Goal: Task Accomplishment & Management: Complete application form

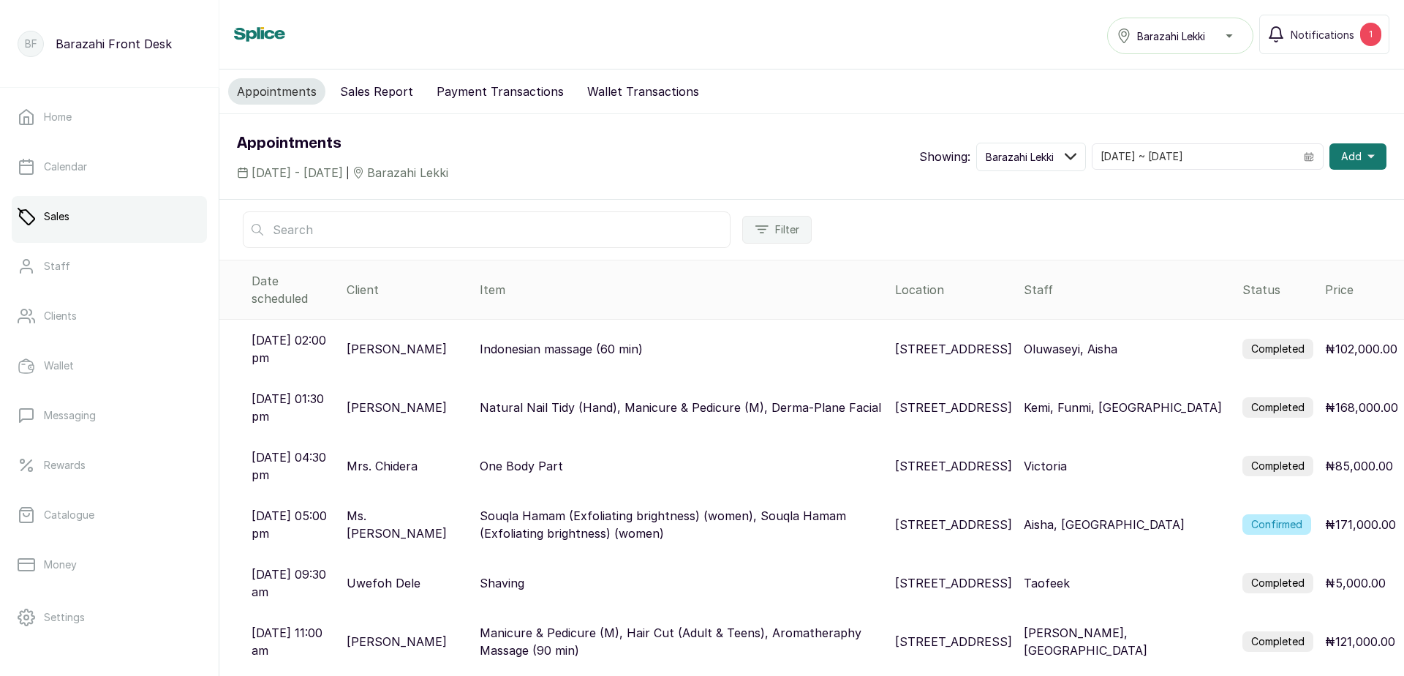
click at [1263, 397] on label "Completed" at bounding box center [1278, 407] width 71 height 20
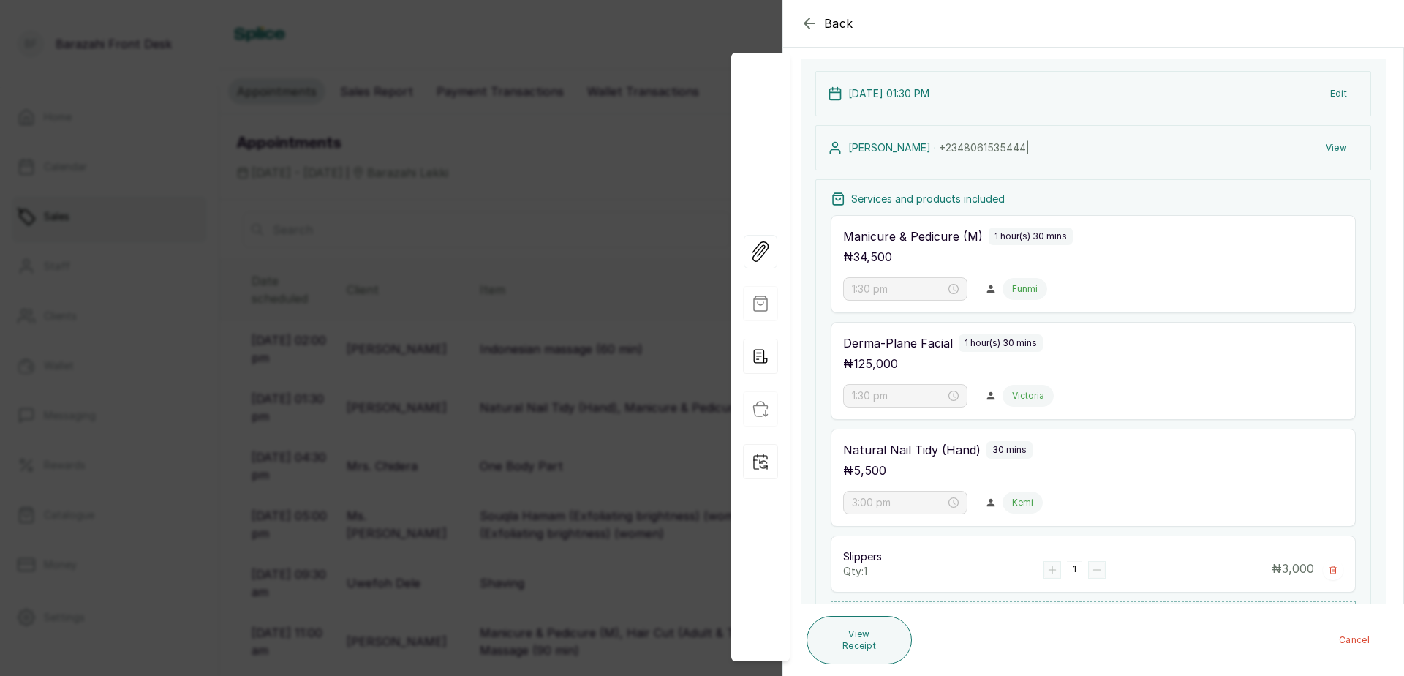
scroll to position [205, 0]
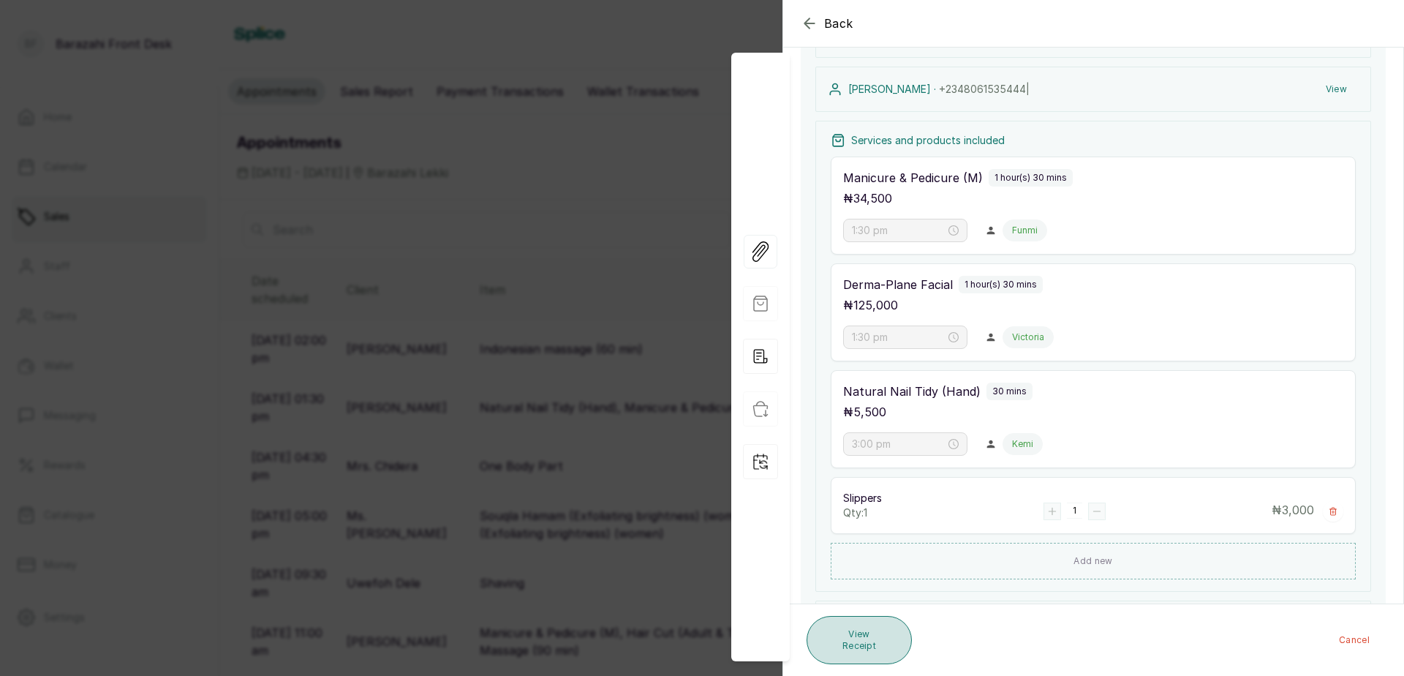
click at [879, 641] on button "View Receipt" at bounding box center [859, 640] width 105 height 48
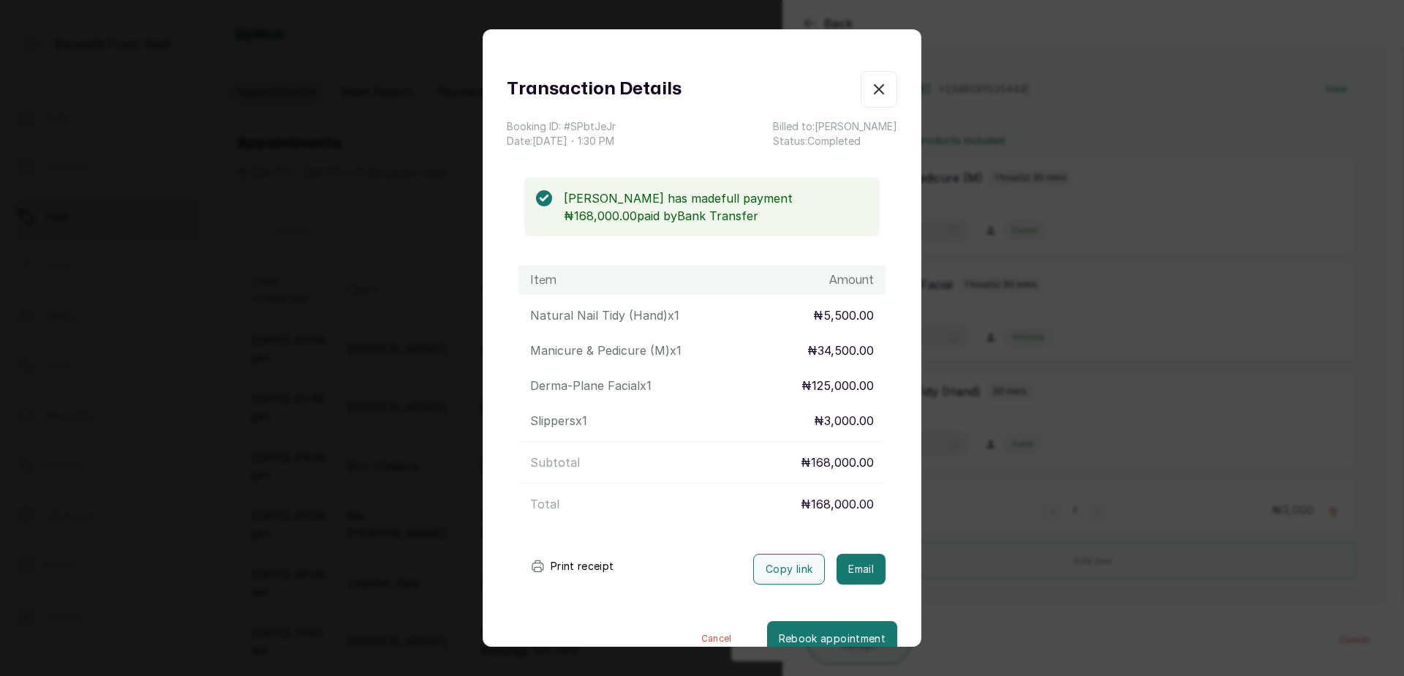
click at [619, 564] on button "Print receipt" at bounding box center [573, 565] width 108 height 29
click at [875, 88] on icon "button" at bounding box center [879, 89] width 9 height 9
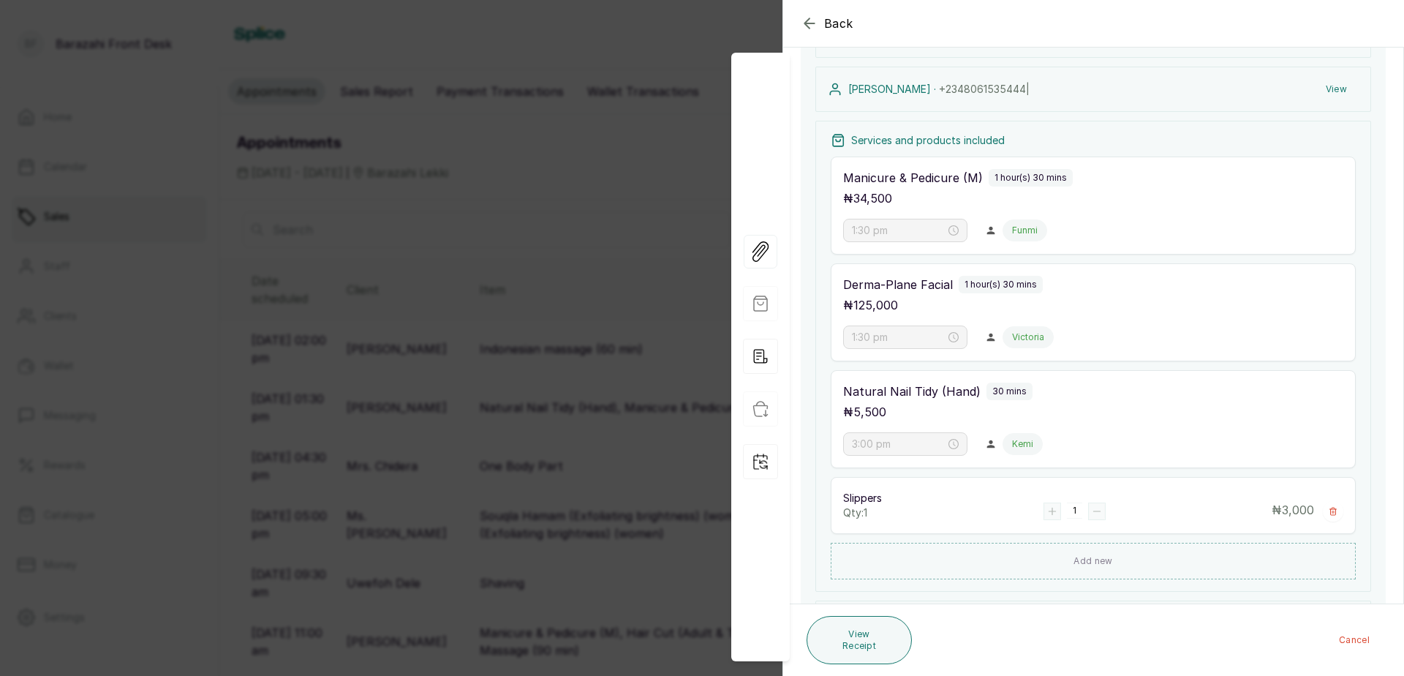
click at [809, 18] on icon "button" at bounding box center [810, 24] width 18 height 18
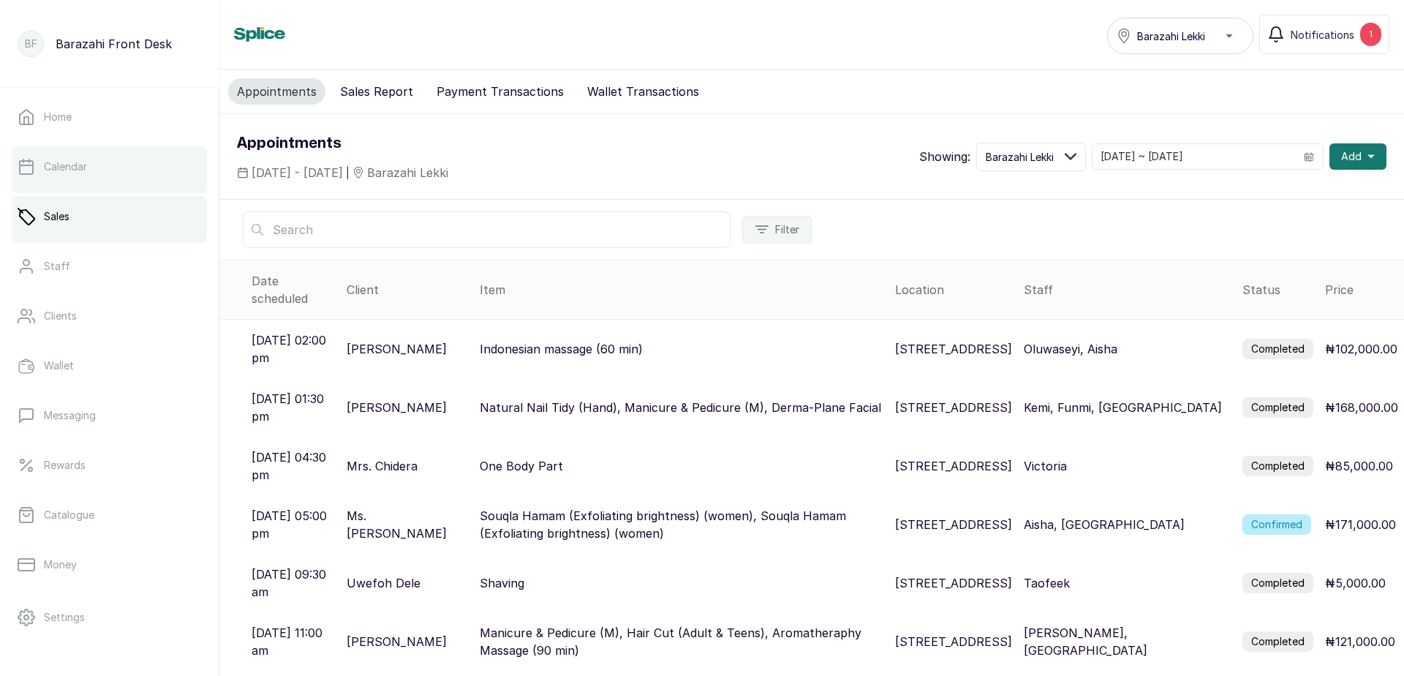
click at [53, 172] on p "Calendar" at bounding box center [65, 166] width 43 height 15
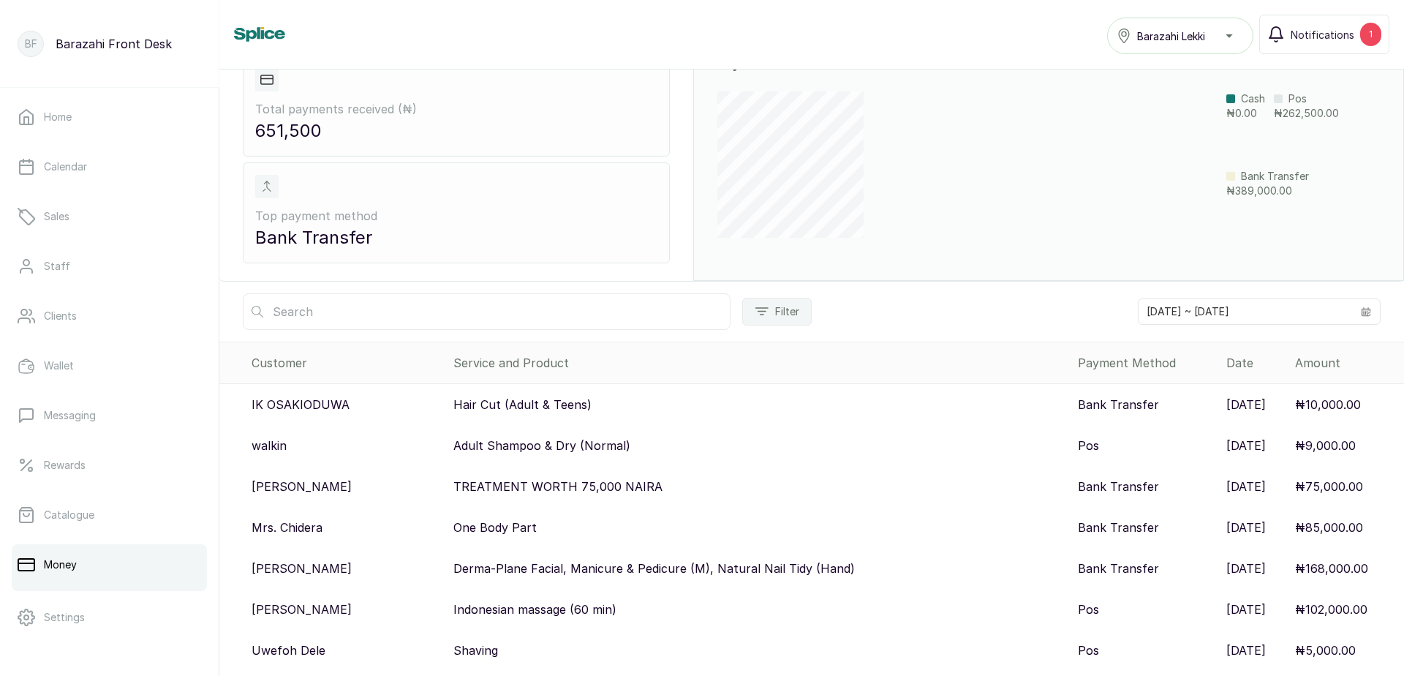
scroll to position [66, 0]
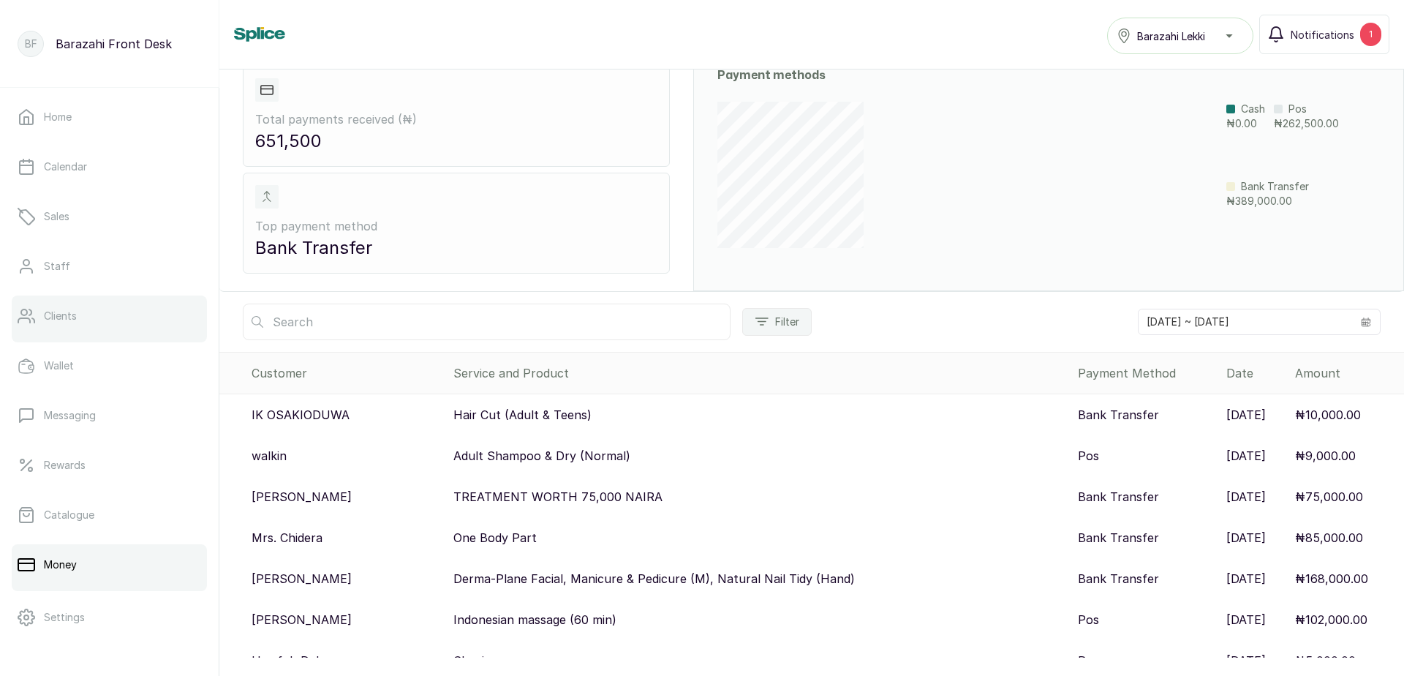
click at [63, 331] on link "Clients" at bounding box center [109, 315] width 195 height 41
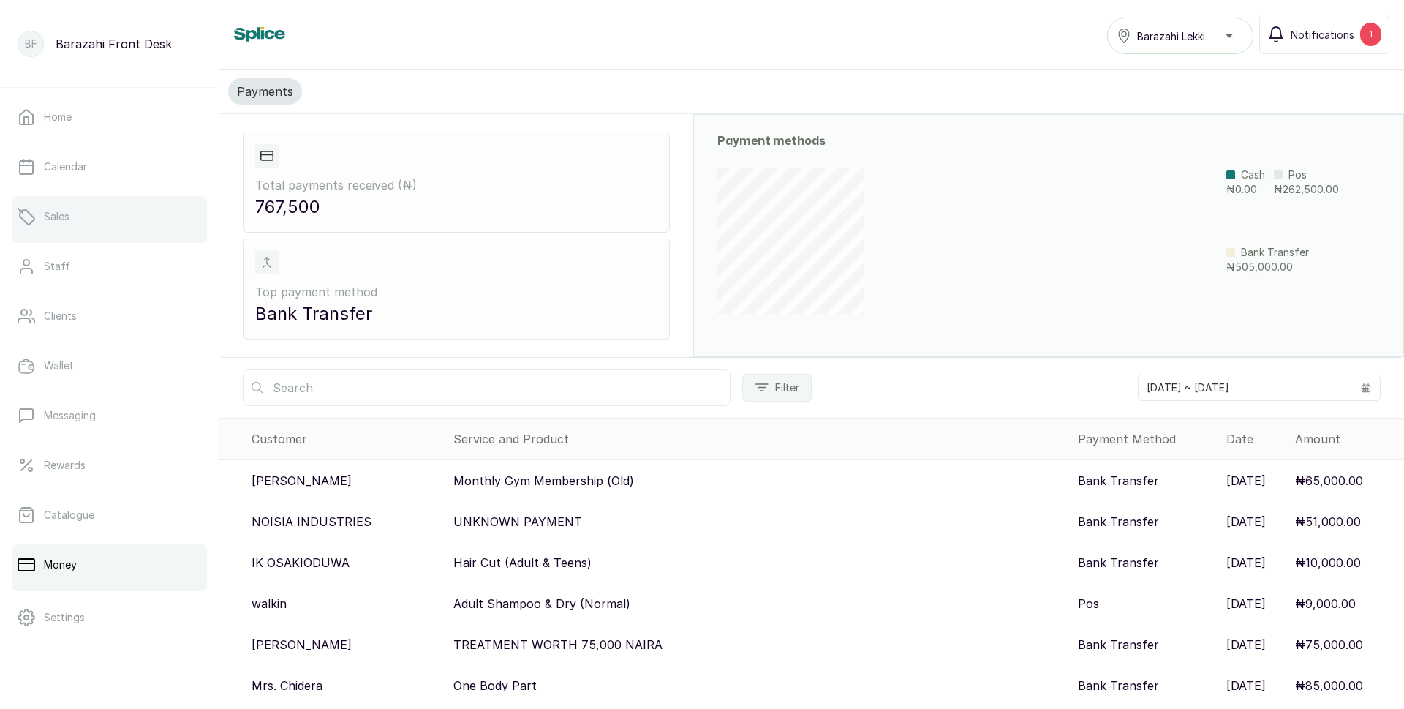
click at [73, 222] on link "Sales" at bounding box center [109, 216] width 195 height 41
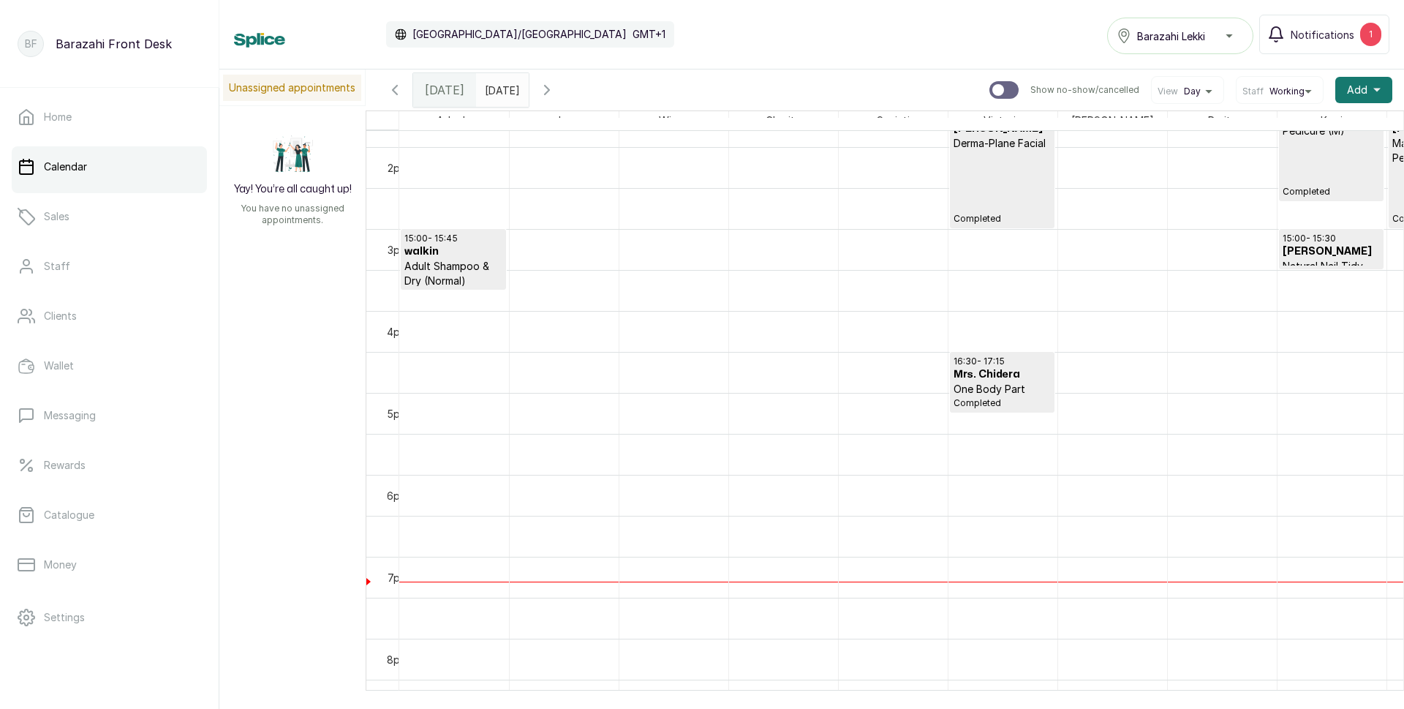
scroll to position [1398, 0]
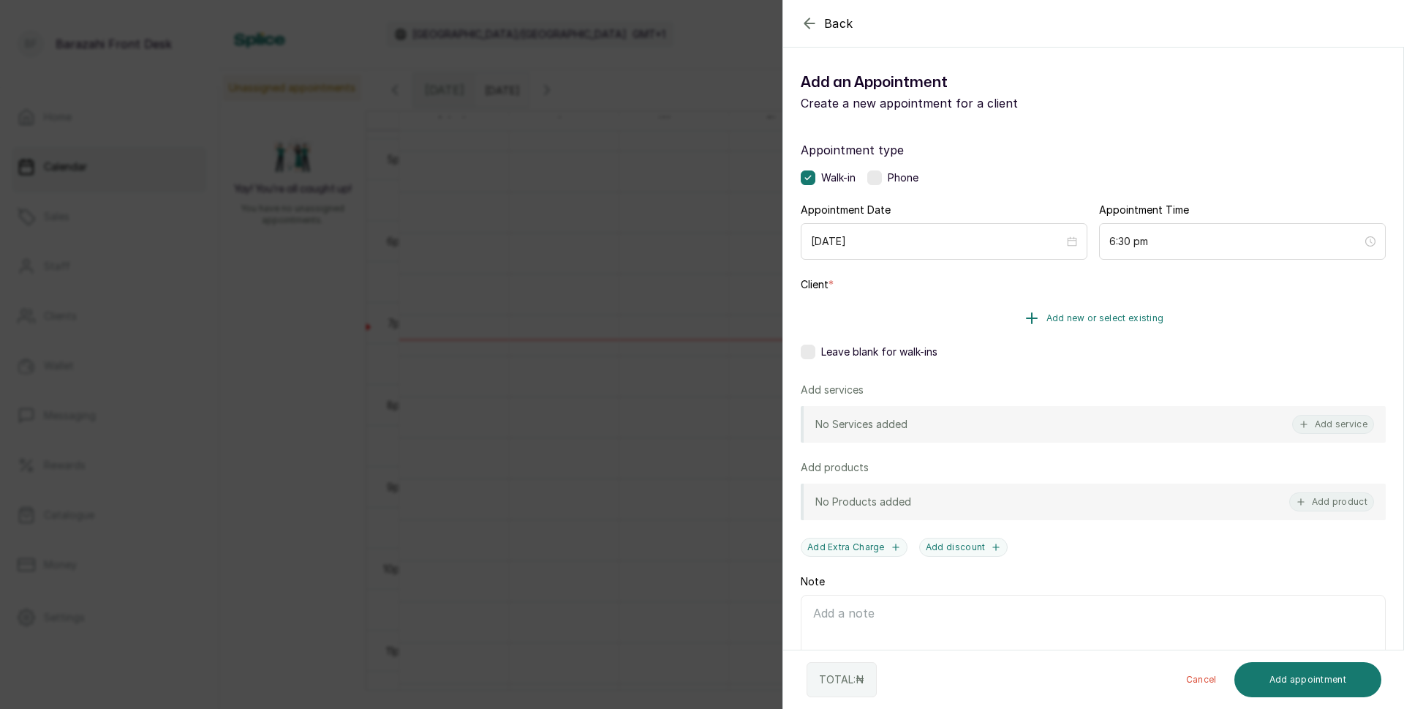
click at [1119, 310] on button "Add new or select existing" at bounding box center [1093, 318] width 585 height 41
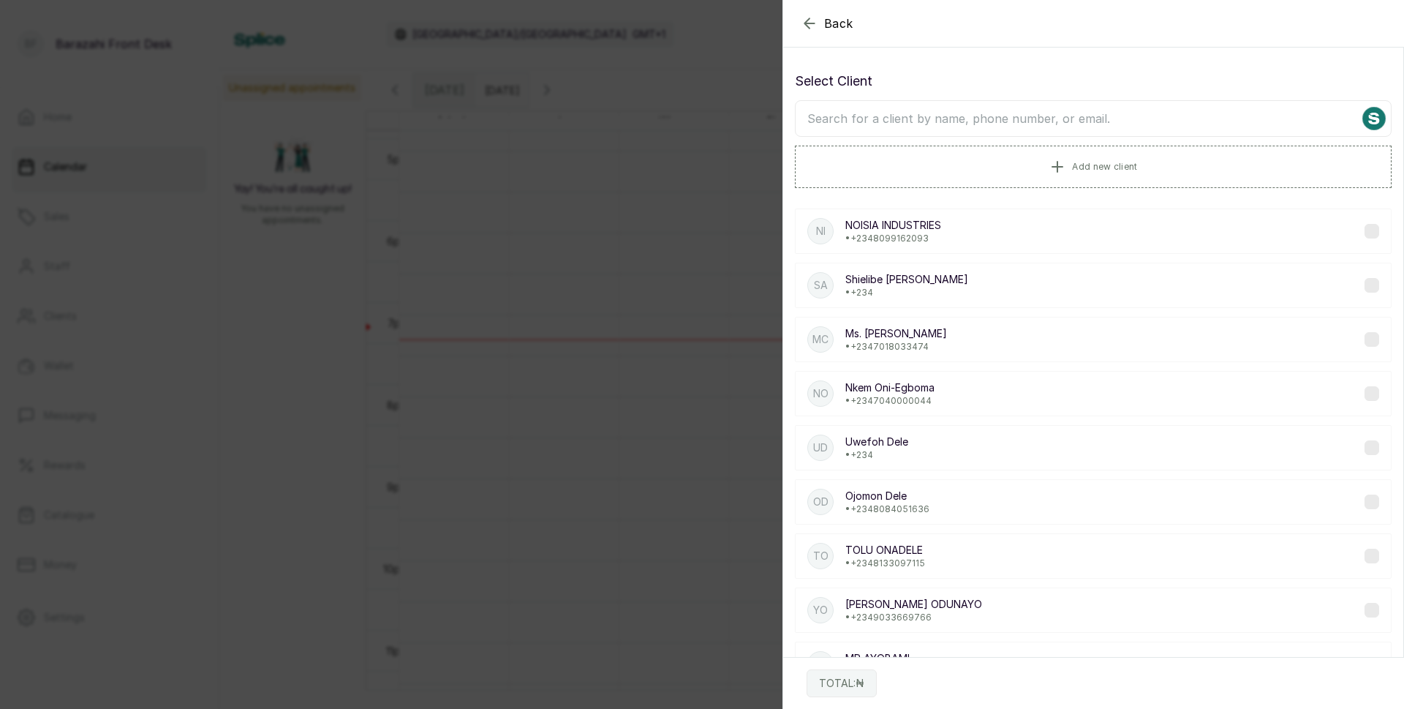
click at [875, 118] on input "text" at bounding box center [1093, 118] width 597 height 37
type input "[PERSON_NAME]"
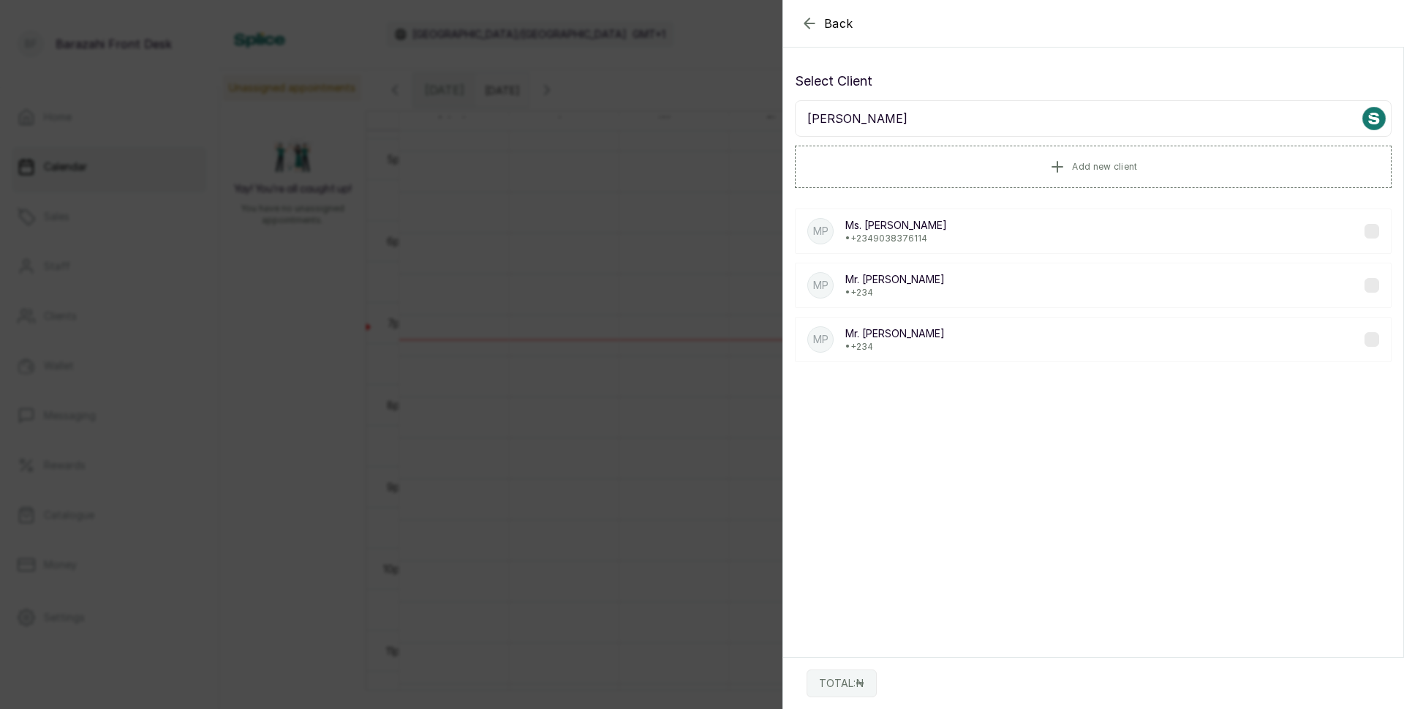
click at [915, 290] on div "MP [PERSON_NAME] • +234" at bounding box center [1093, 285] width 597 height 45
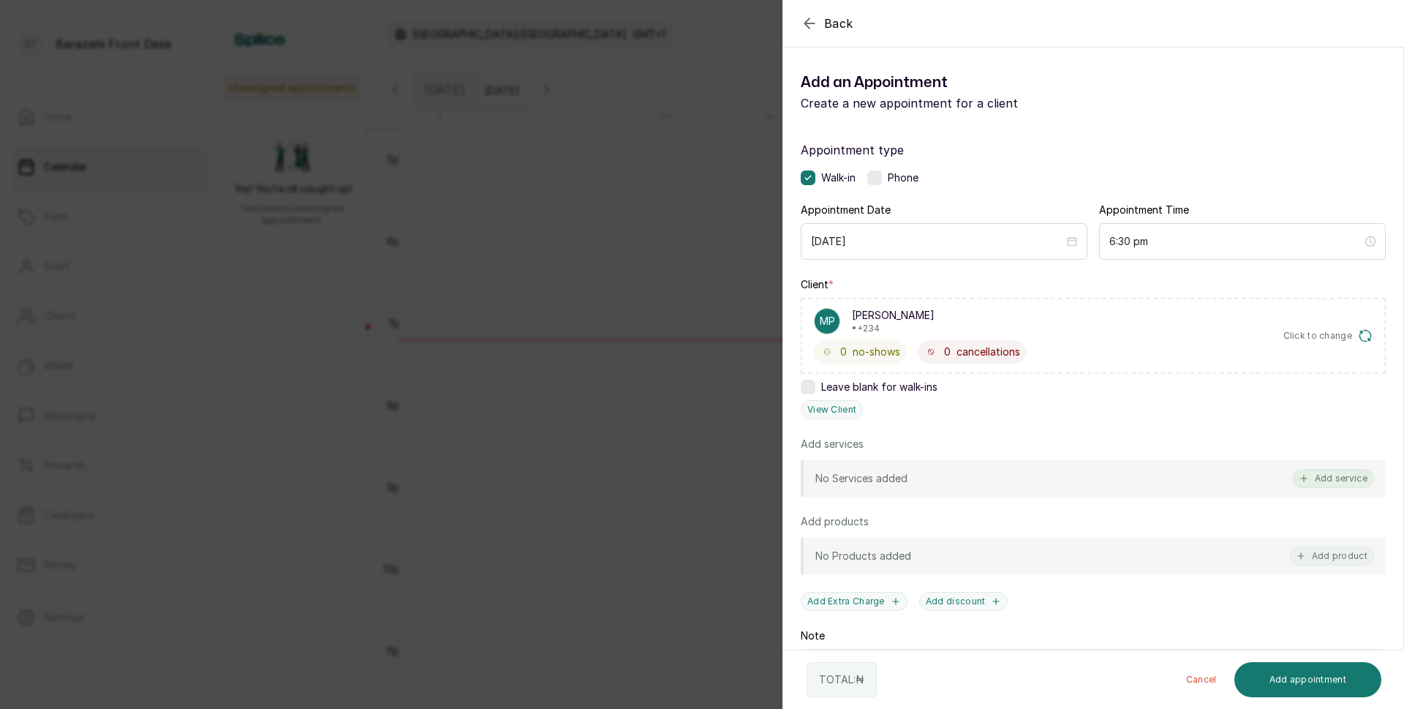
click at [1330, 482] on button "Add service" at bounding box center [1333, 478] width 82 height 19
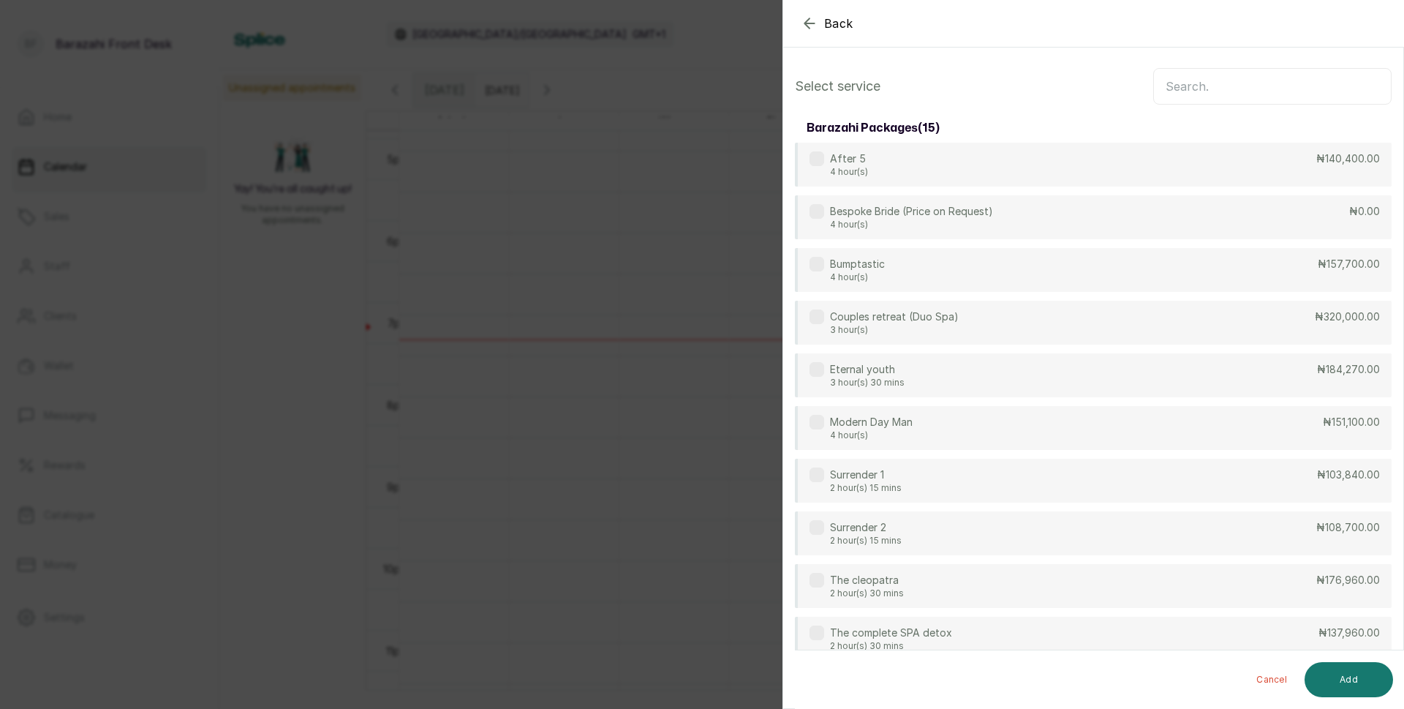
scroll to position [0, 0]
click at [1235, 83] on input "text" at bounding box center [1272, 89] width 238 height 37
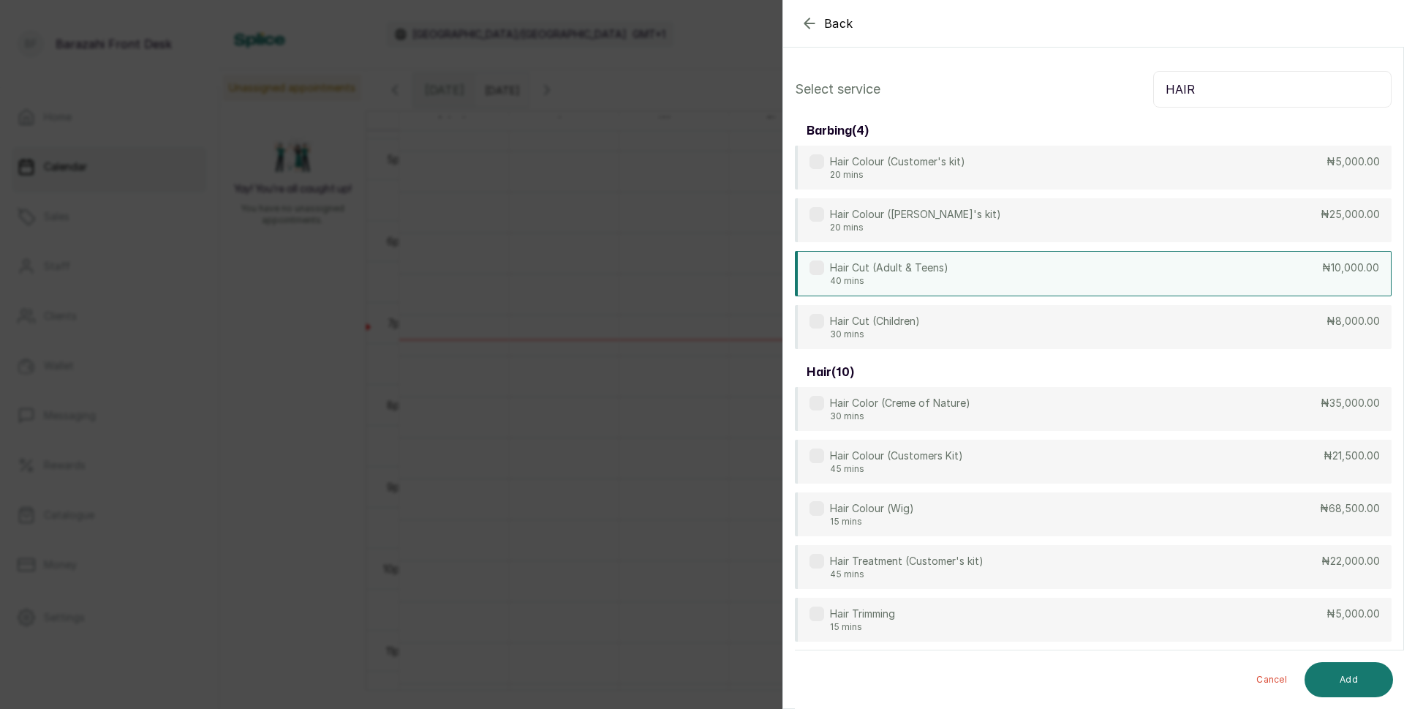
type input "HAIR"
click at [1038, 284] on div "Hair Cut (Adult & Teens) 40 mins ₦10,000.00" at bounding box center [1093, 273] width 597 height 45
click at [1346, 674] on button "Add" at bounding box center [1349, 679] width 88 height 35
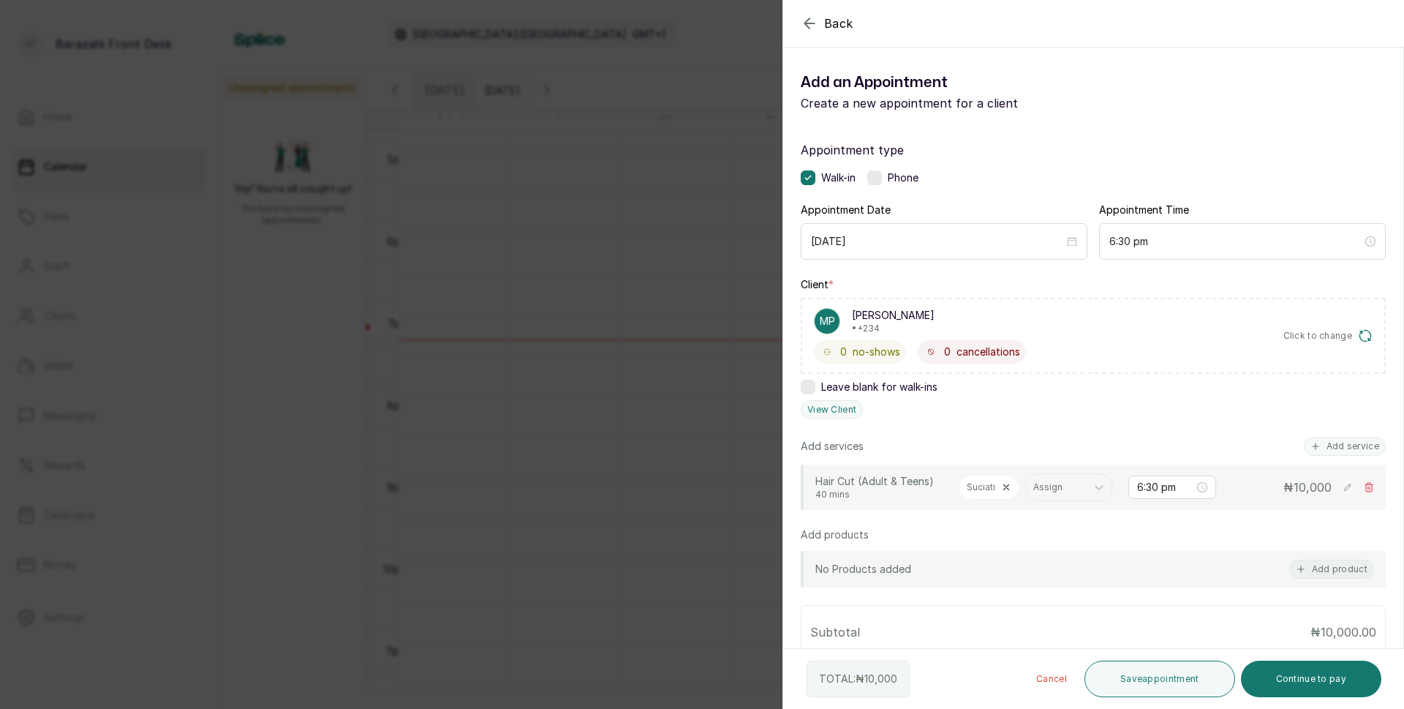
click at [1004, 486] on icon at bounding box center [1006, 487] width 10 height 10
click at [1032, 489] on icon at bounding box center [1032, 487] width 9 height 5
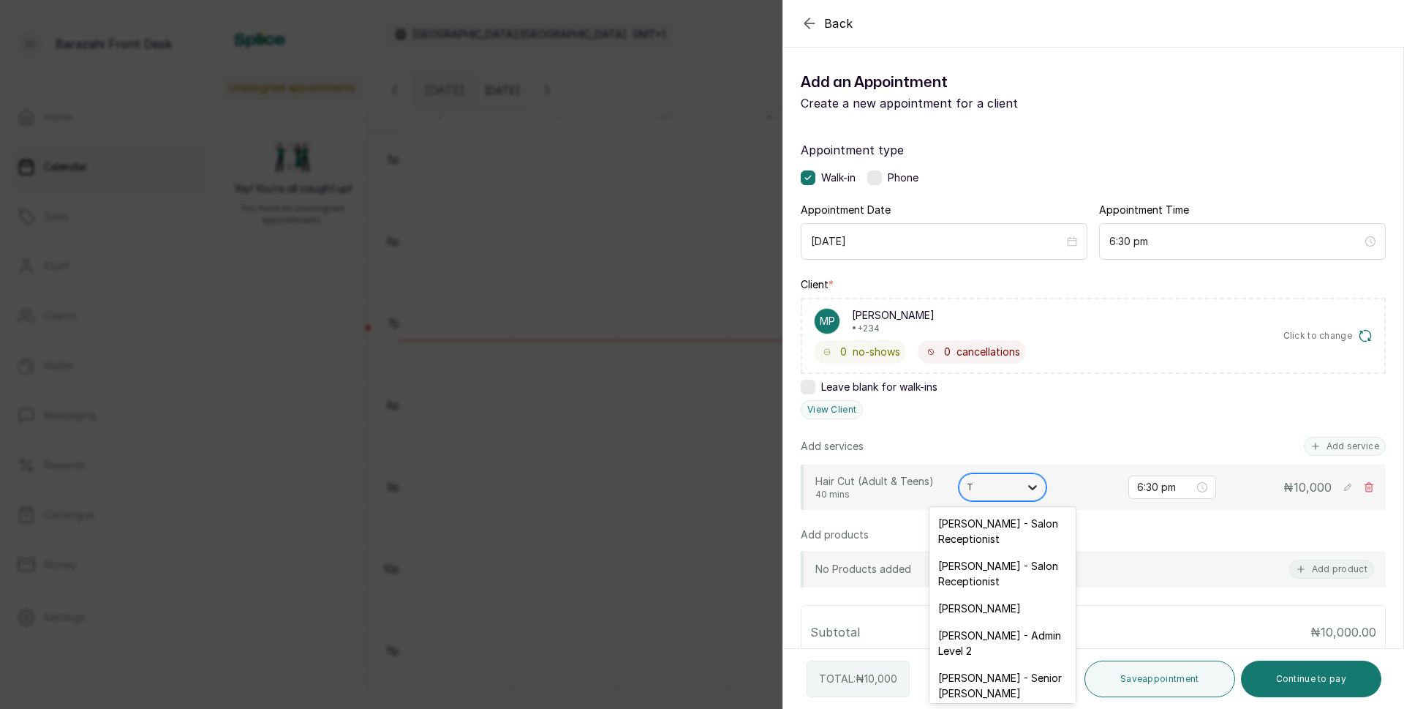
type input "TA"
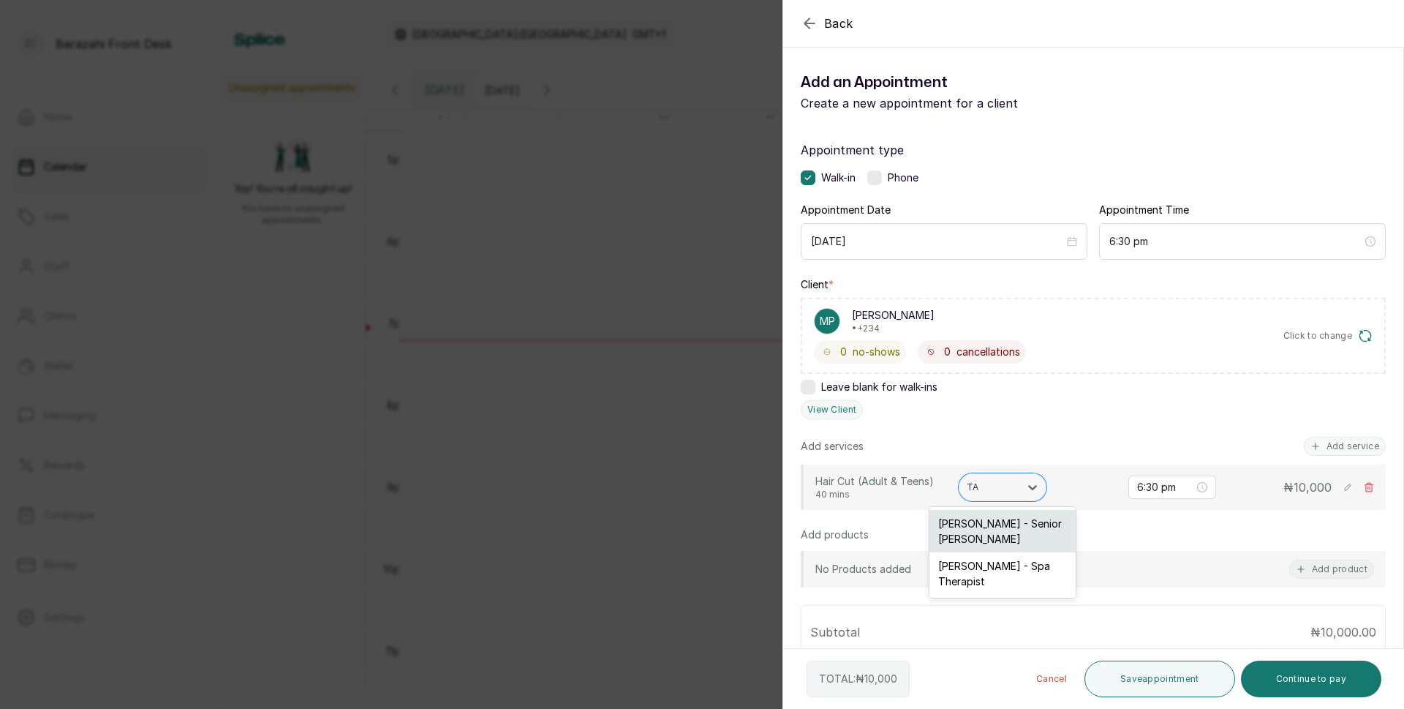
click at [1025, 530] on div "[PERSON_NAME] - Senior [PERSON_NAME]" at bounding box center [1003, 531] width 146 height 42
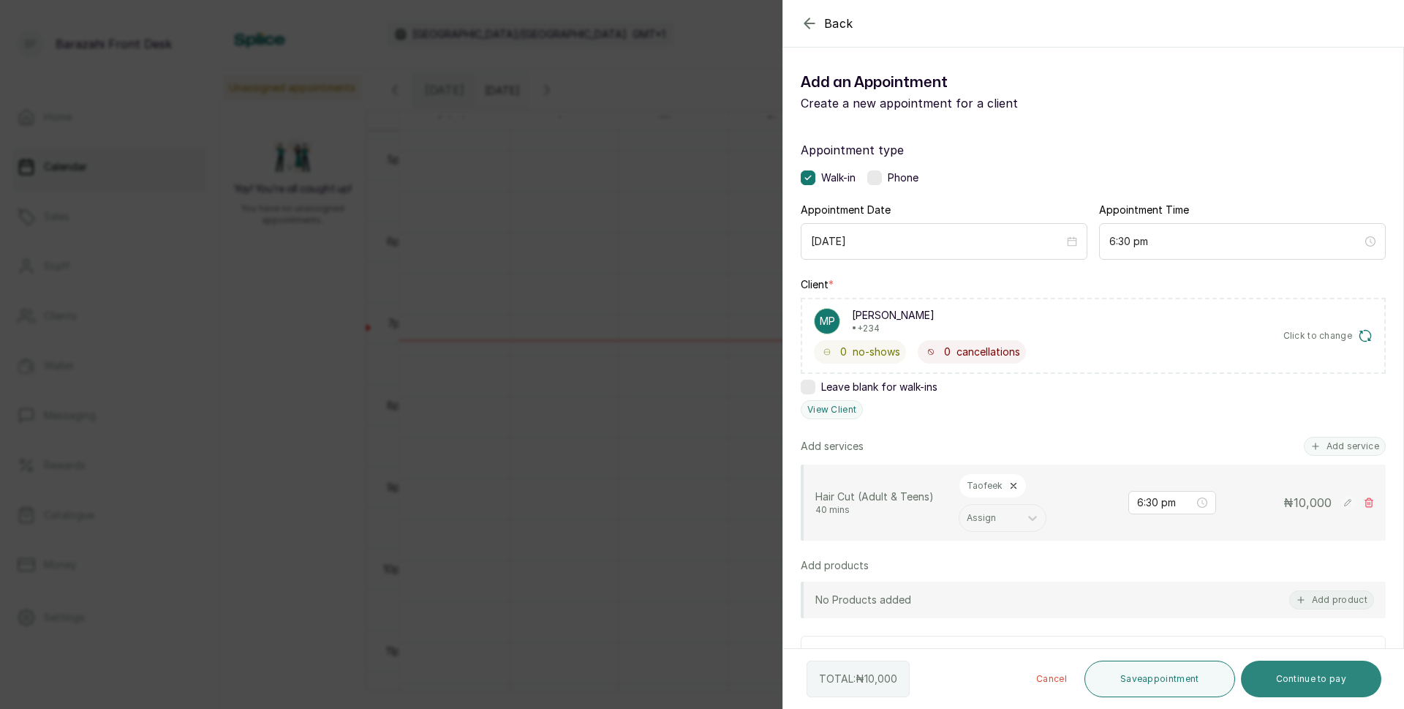
click at [1316, 674] on button "Continue to pay" at bounding box center [1311, 678] width 141 height 37
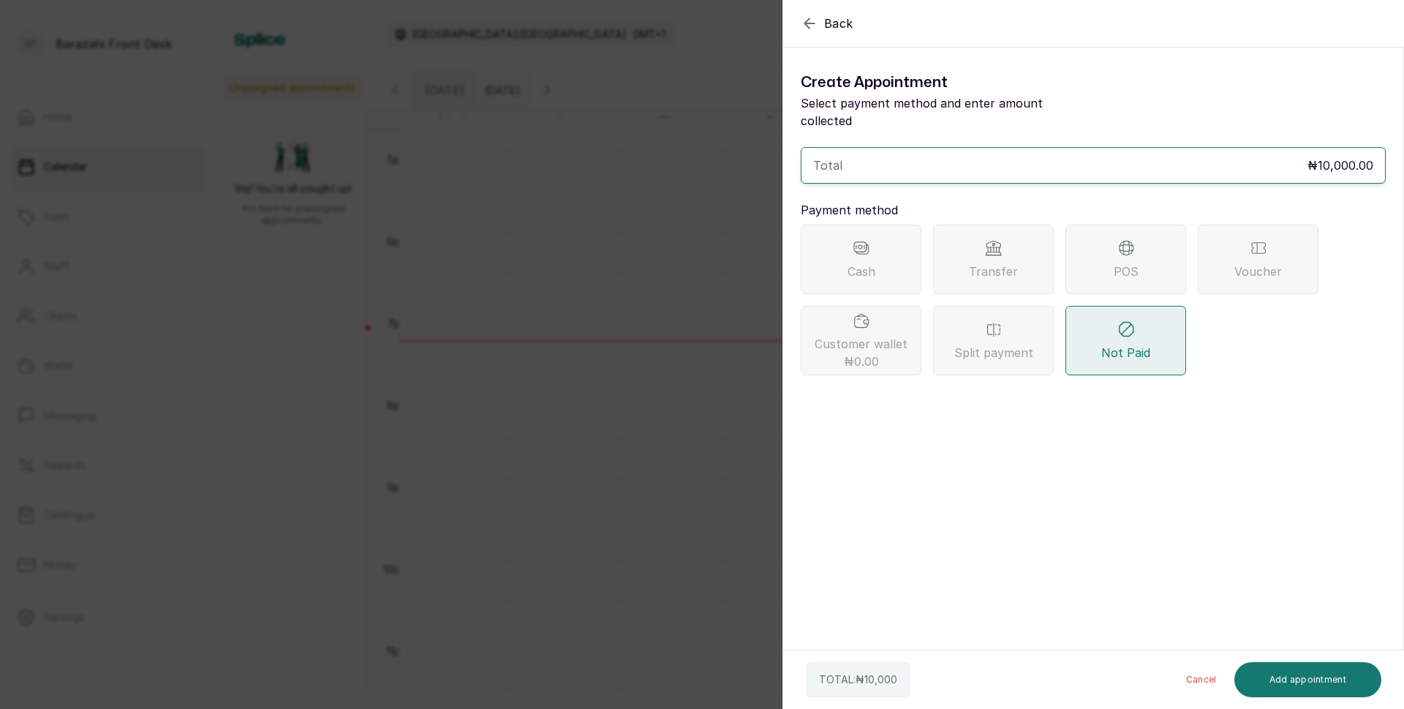
click at [1114, 263] on span "POS" at bounding box center [1126, 272] width 25 height 18
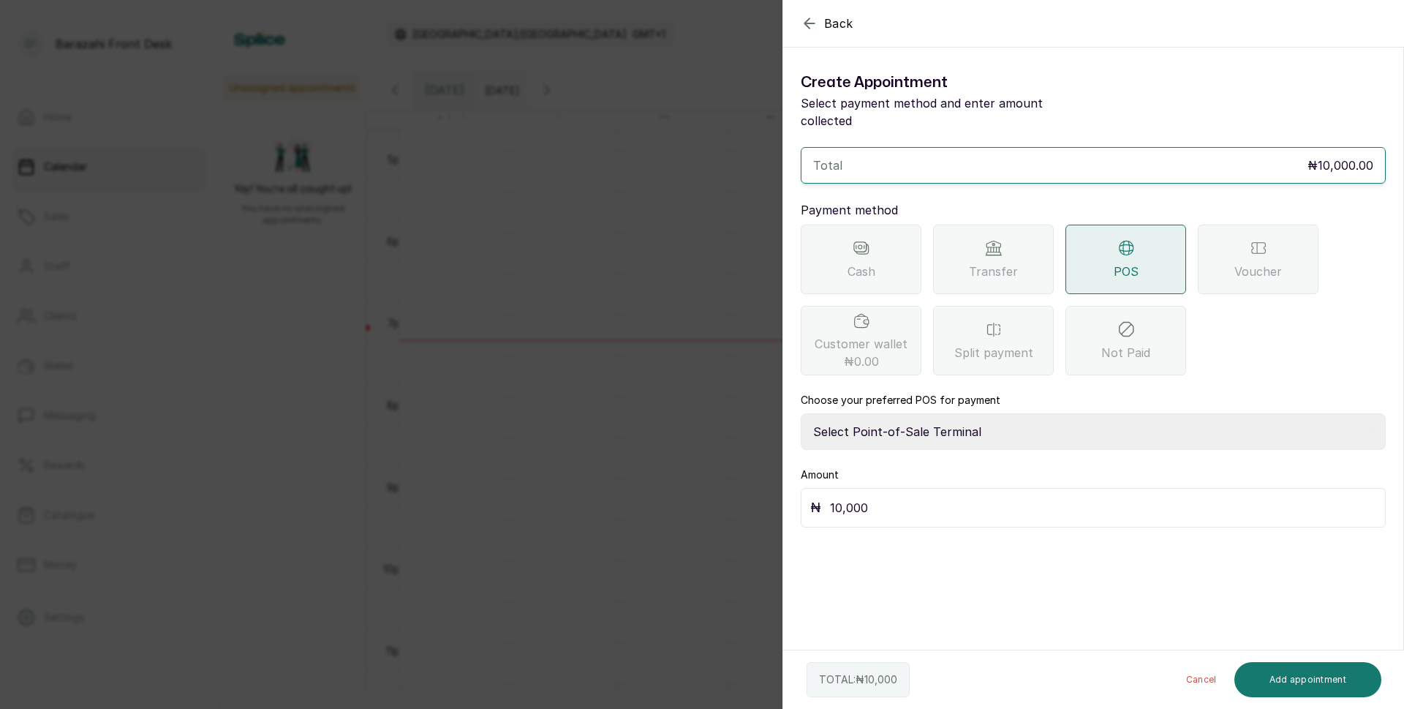
click at [951, 413] on select "Select Point-of-Sale Terminal [GEOGRAPHIC_DATA] POS Paystack-Titan Access POS A…" at bounding box center [1093, 431] width 585 height 37
select select "4d1b21be-96f6-4525-8484-90dd038af117"
click at [801, 413] on select "Select Point-of-Sale Terminal [GEOGRAPHIC_DATA] POS Paystack-Titan Access POS A…" at bounding box center [1093, 431] width 585 height 37
click at [1290, 678] on button "Add appointment" at bounding box center [1309, 679] width 148 height 35
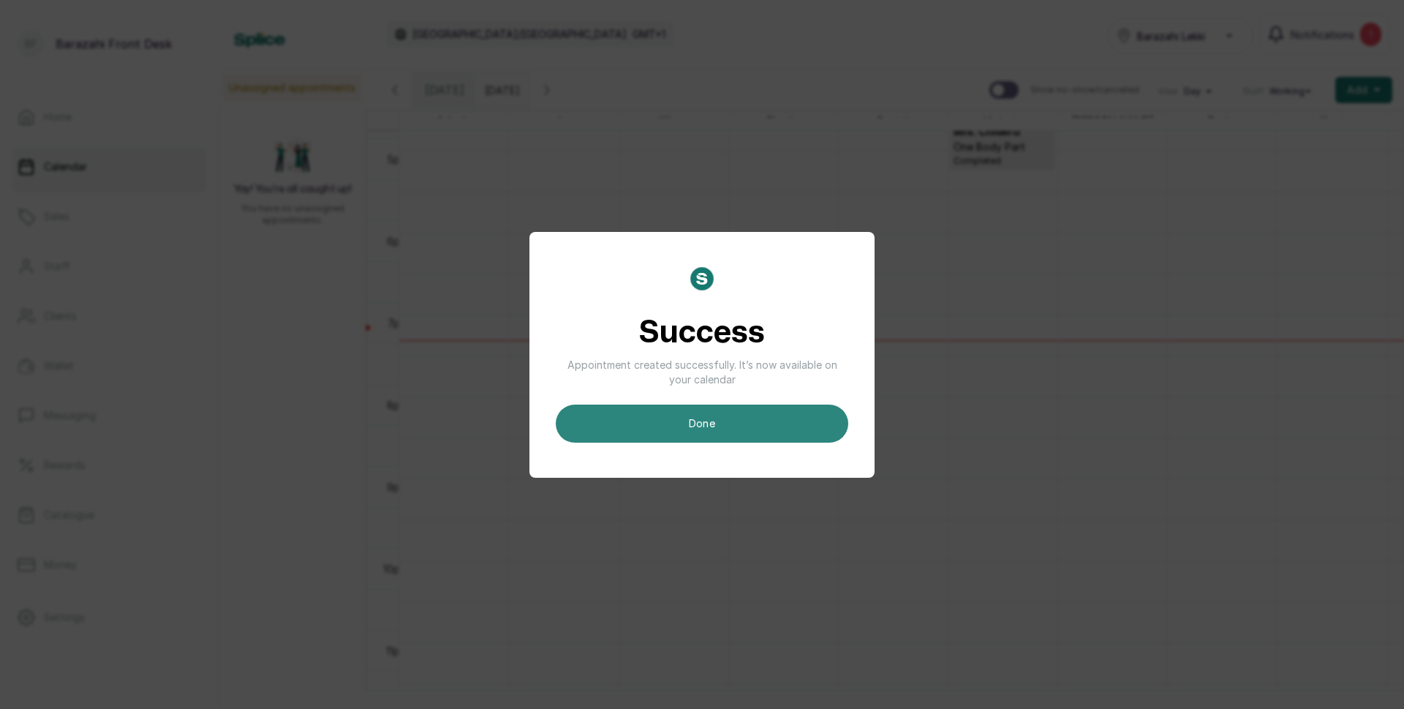
click at [777, 424] on button "done" at bounding box center [702, 423] width 293 height 38
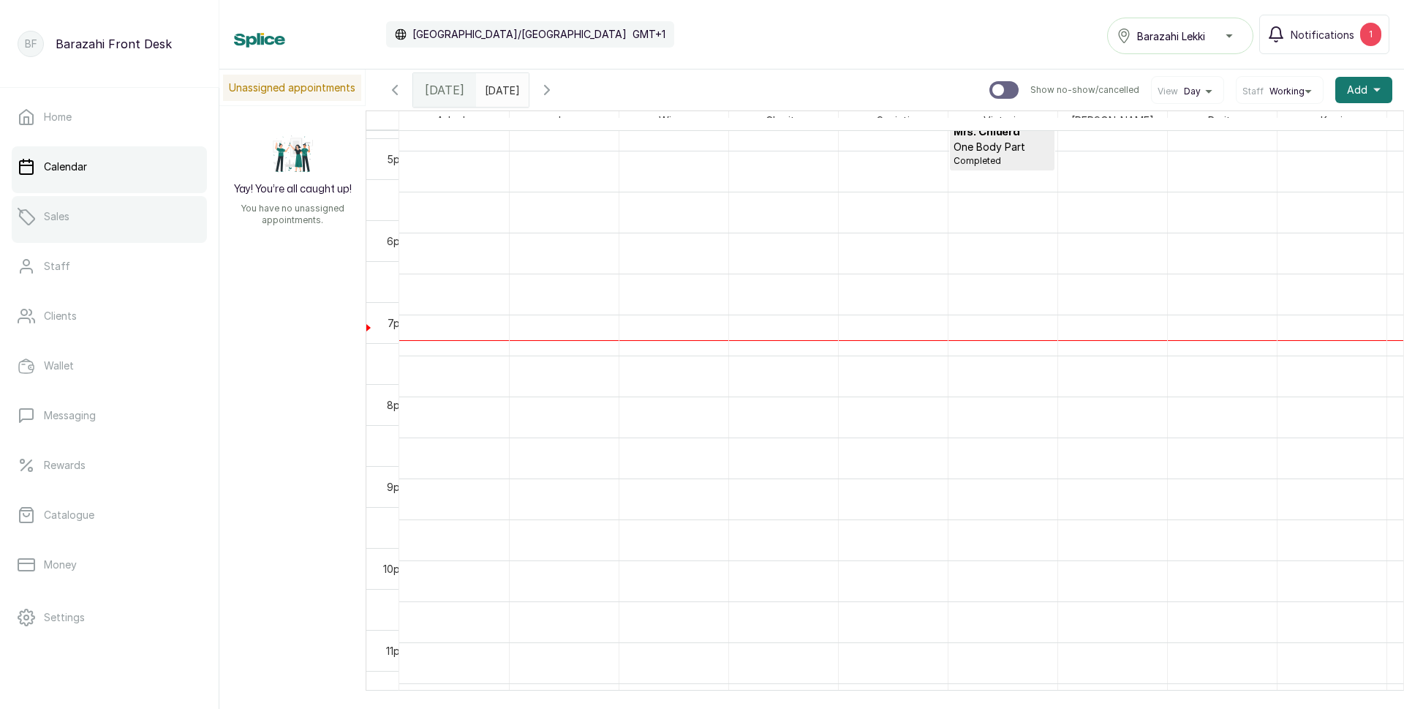
click at [118, 235] on link "Sales" at bounding box center [109, 216] width 195 height 41
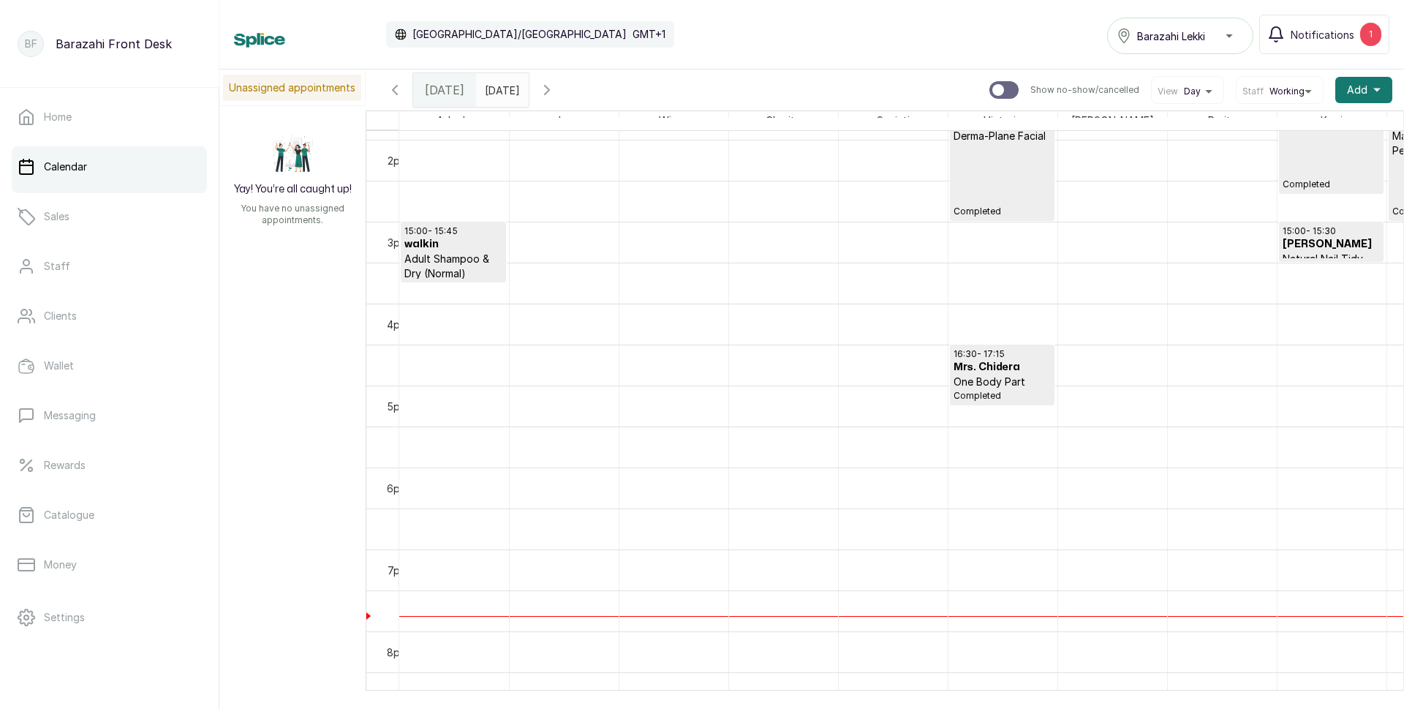
scroll to position [1150, 0]
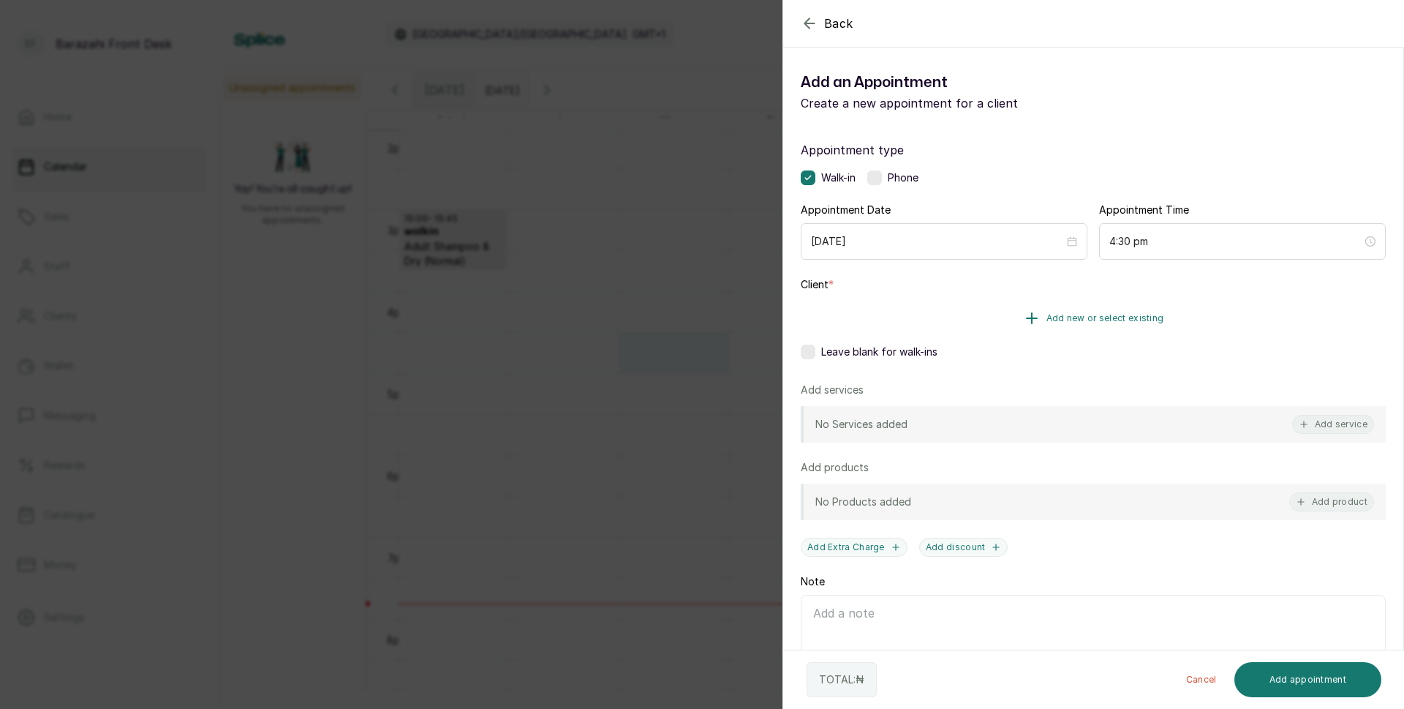
click at [1101, 315] on span "Add new or select existing" at bounding box center [1106, 318] width 118 height 12
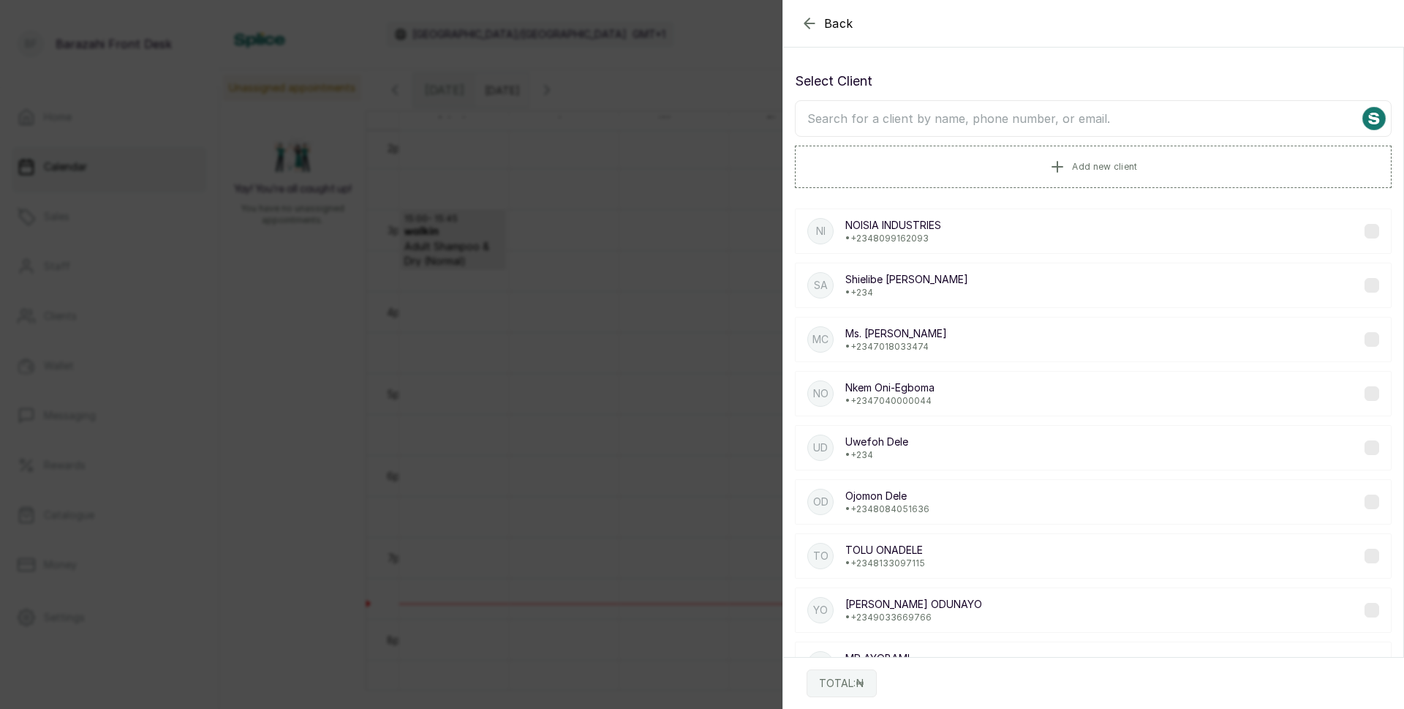
click at [949, 121] on input "text" at bounding box center [1093, 118] width 597 height 37
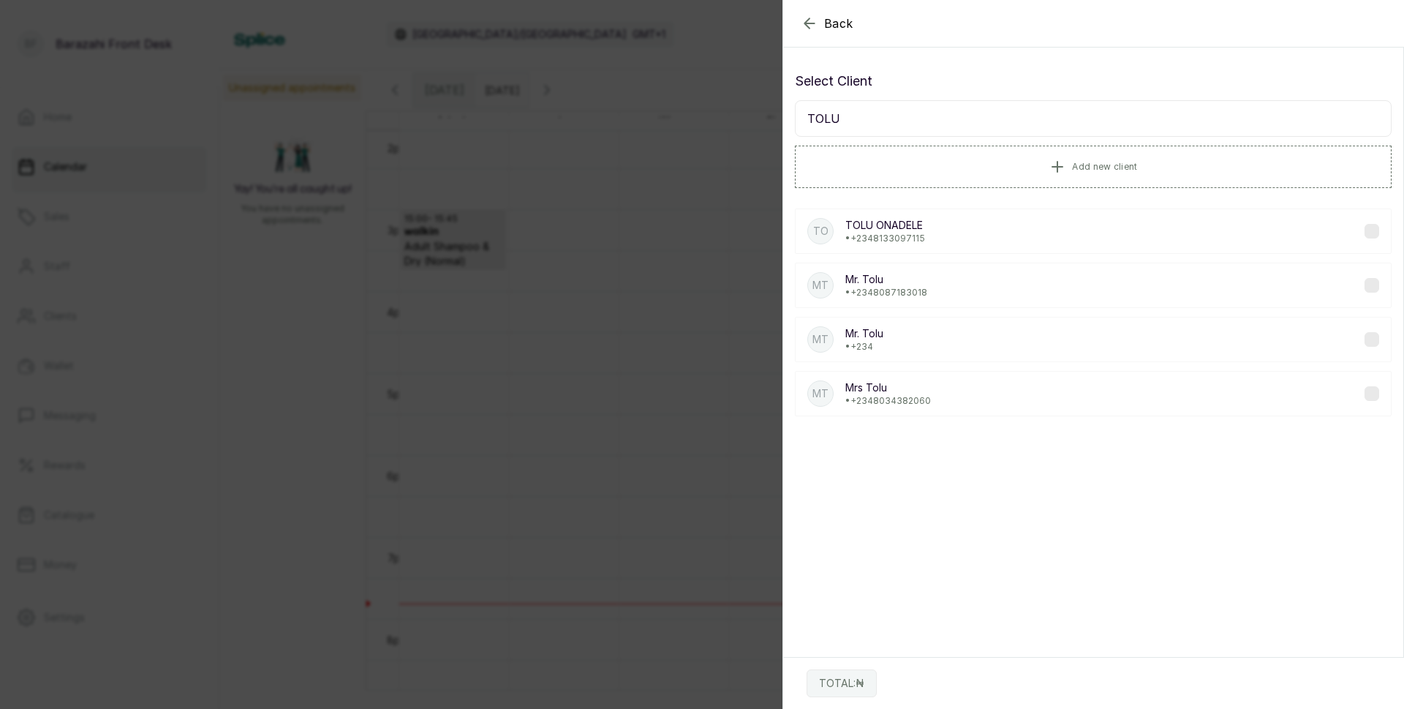
type input "TOLU"
click at [805, 25] on icon "button" at bounding box center [810, 24] width 18 height 18
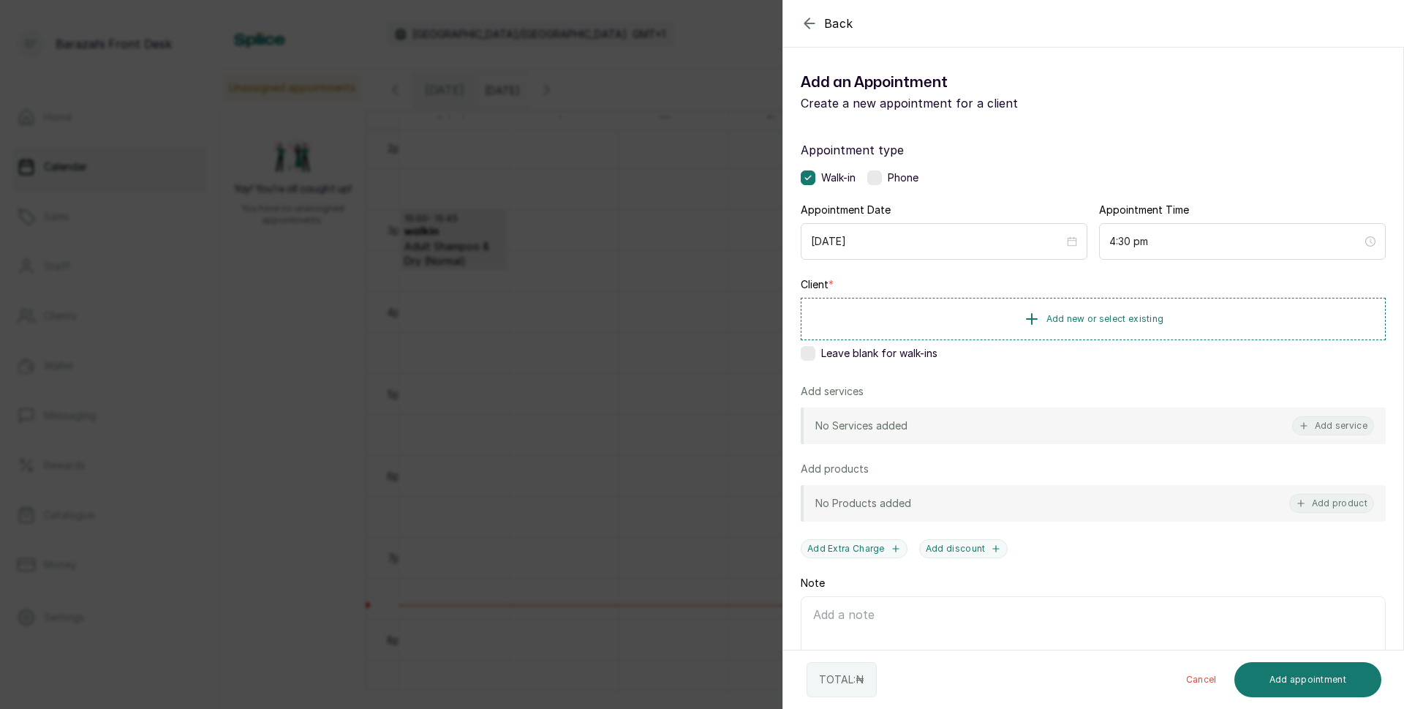
click at [810, 356] on label at bounding box center [808, 353] width 15 height 15
click at [1317, 426] on button "Add service" at bounding box center [1333, 425] width 82 height 19
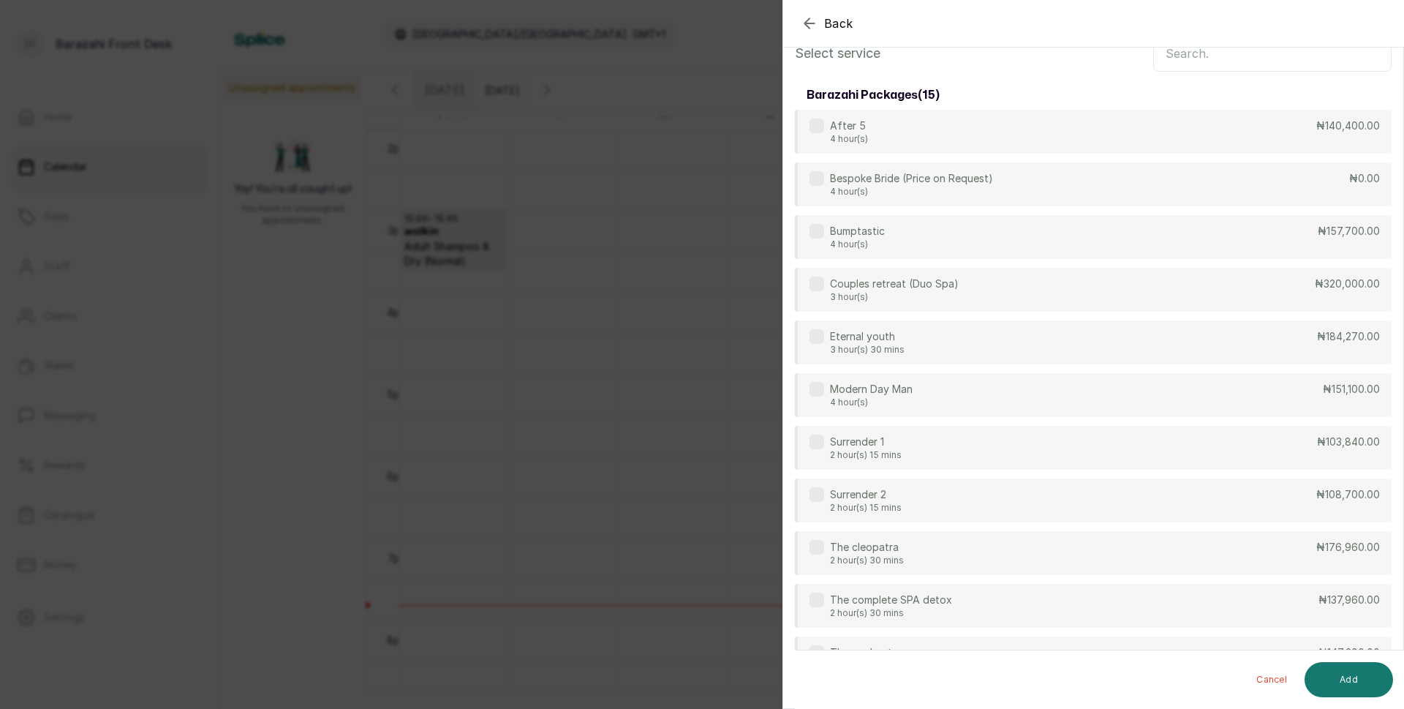
scroll to position [0, 0]
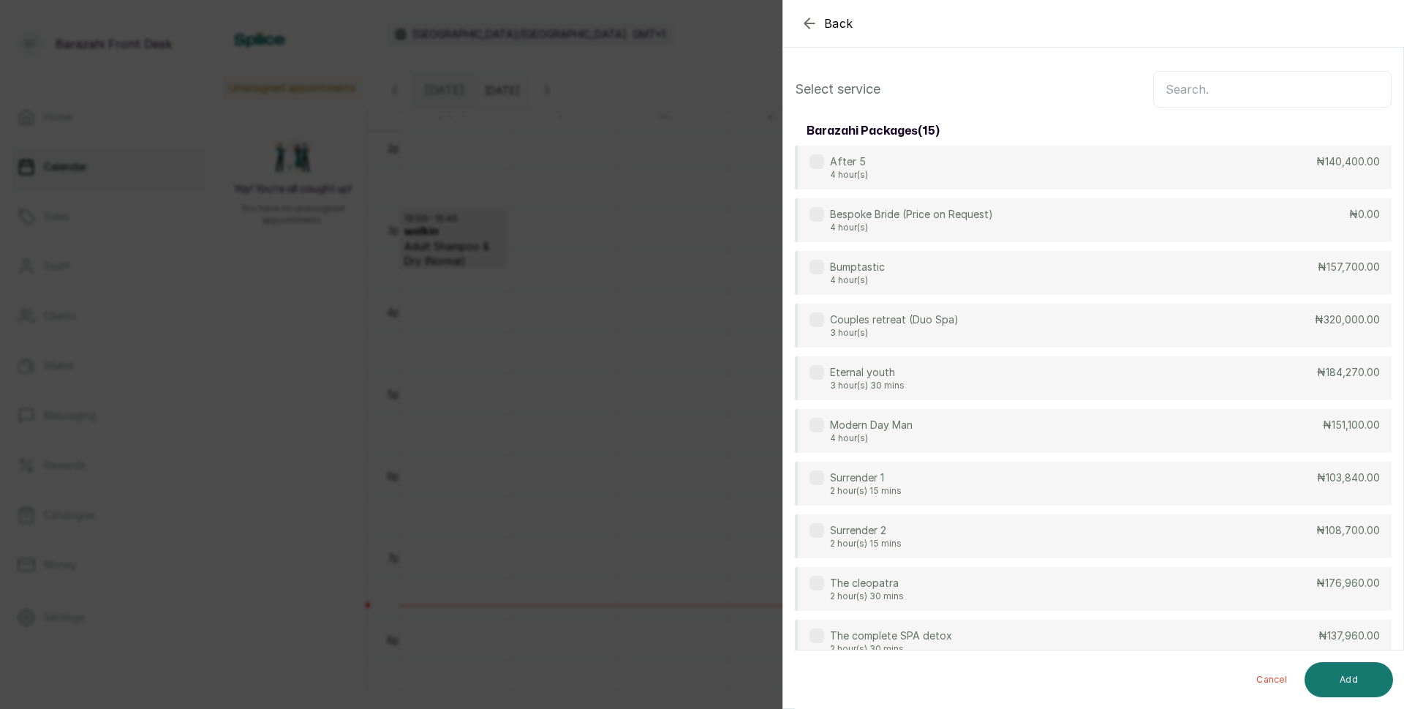
click at [1212, 97] on input "text" at bounding box center [1272, 89] width 238 height 37
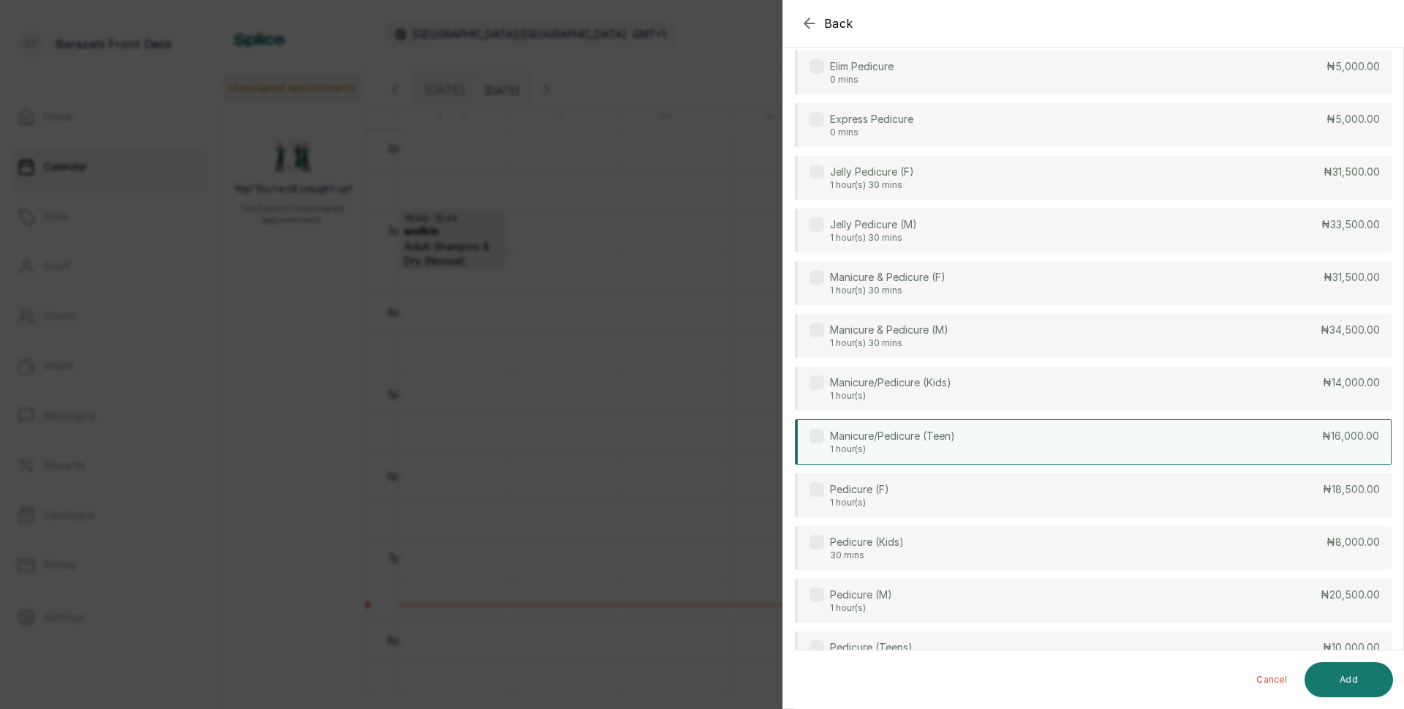
scroll to position [219, 0]
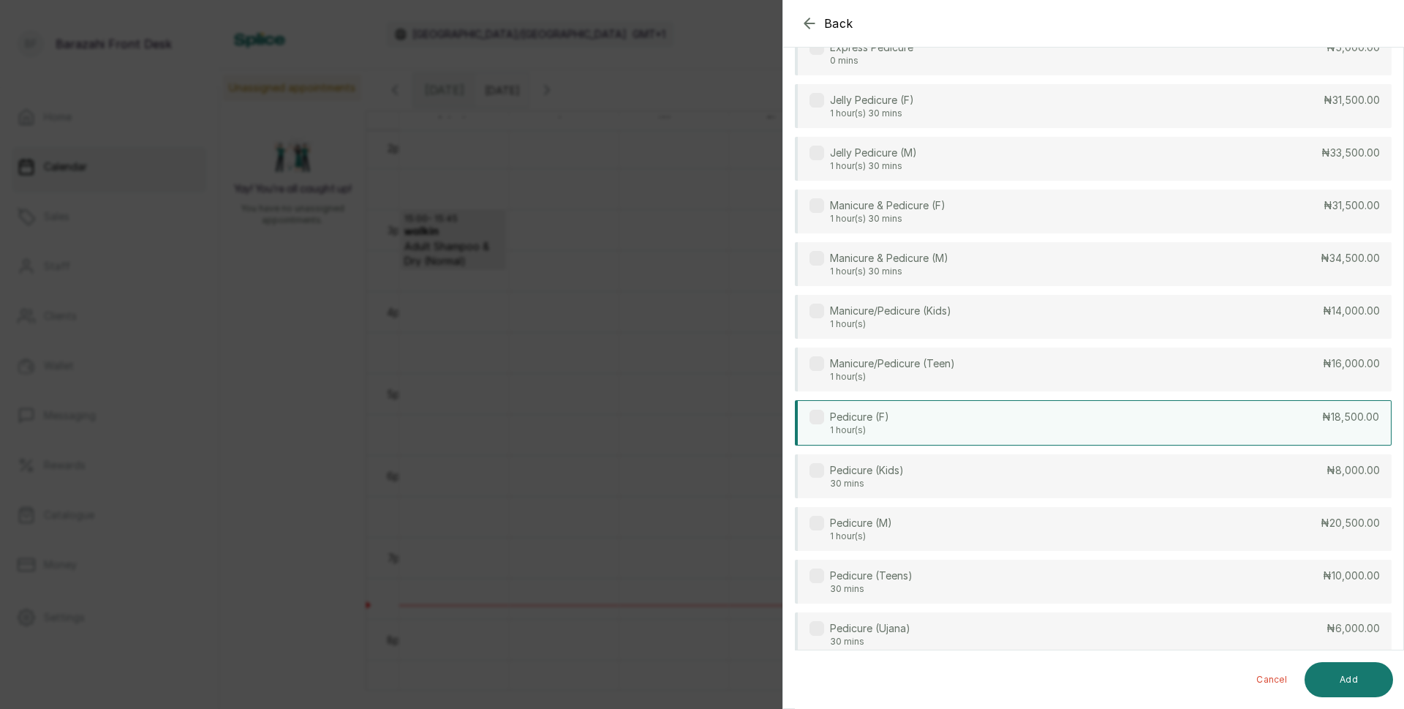
click at [1230, 413] on div "Pedicure (F) 1 hour(s) ₦18,500.00" at bounding box center [1093, 422] width 597 height 45
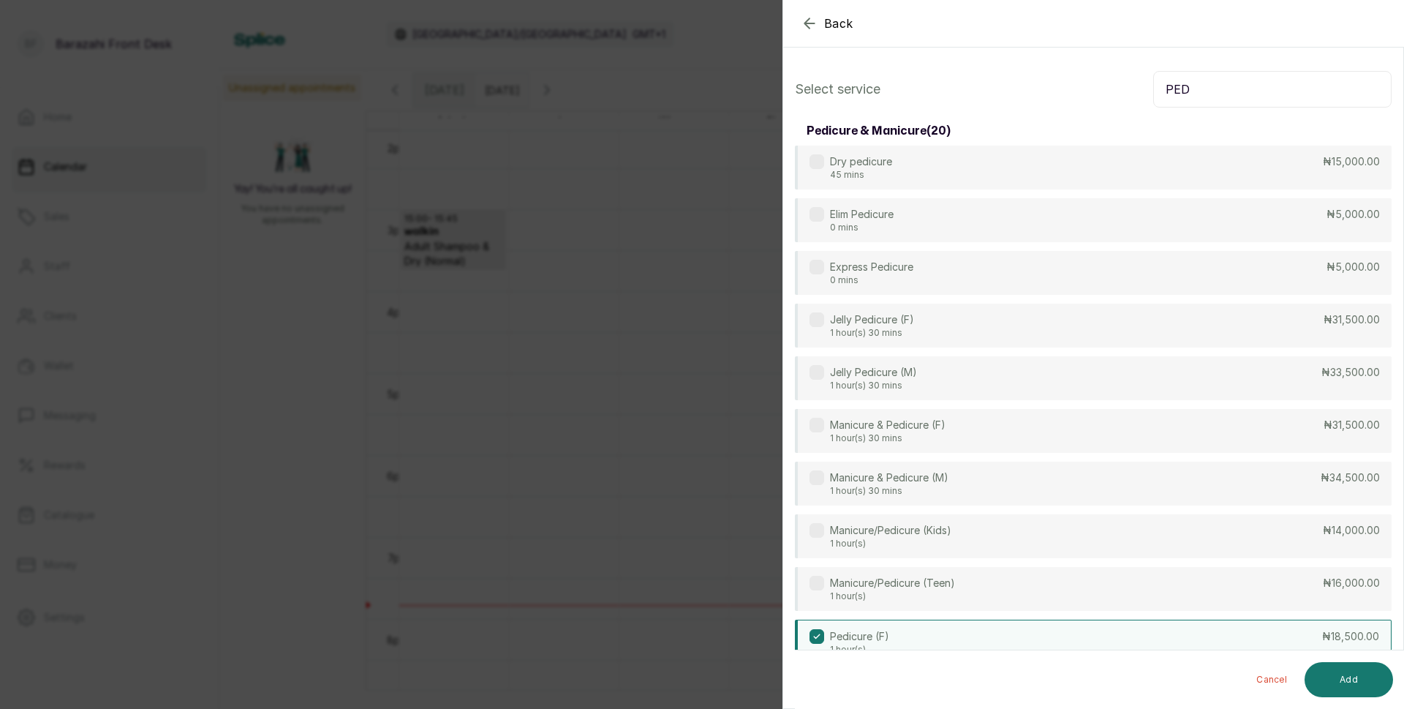
click at [1184, 94] on input "PED" at bounding box center [1272, 89] width 238 height 37
type input "PED"
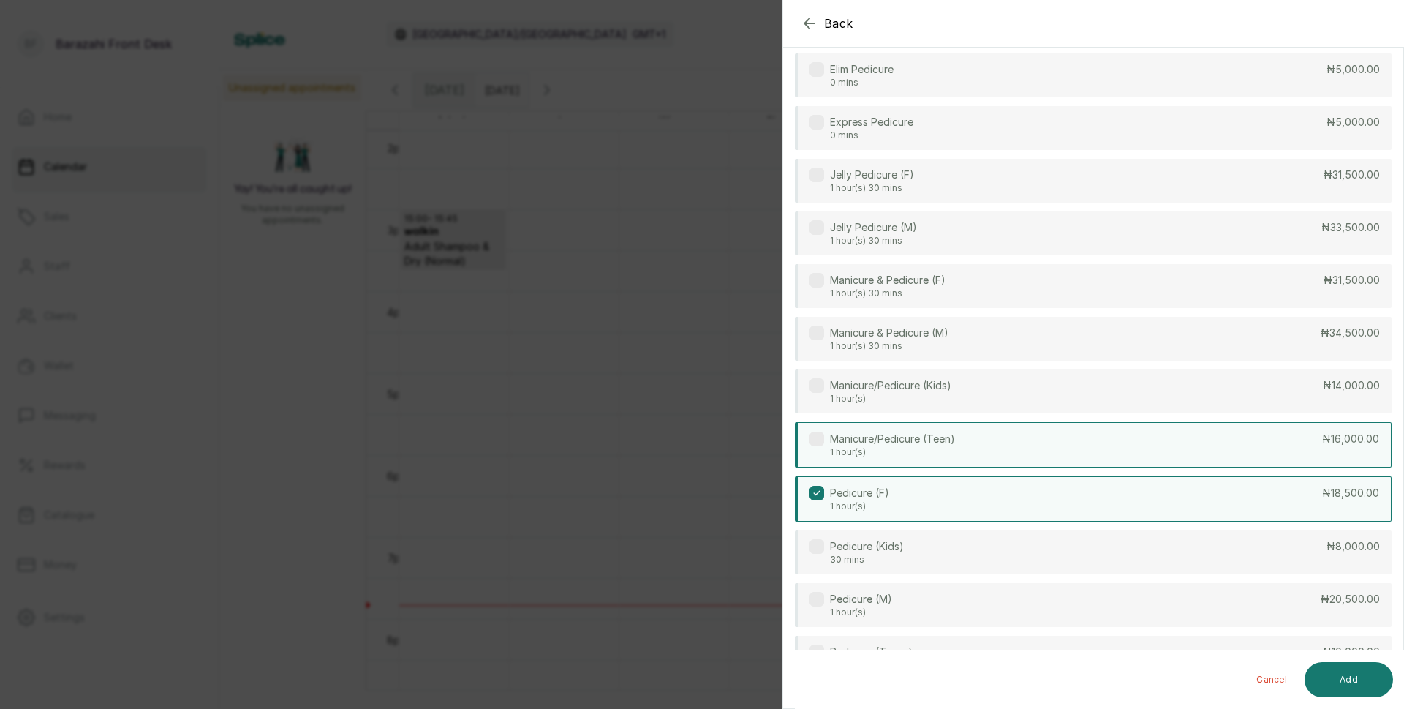
scroll to position [146, 0]
click at [808, 26] on icon "button" at bounding box center [810, 23] width 10 height 10
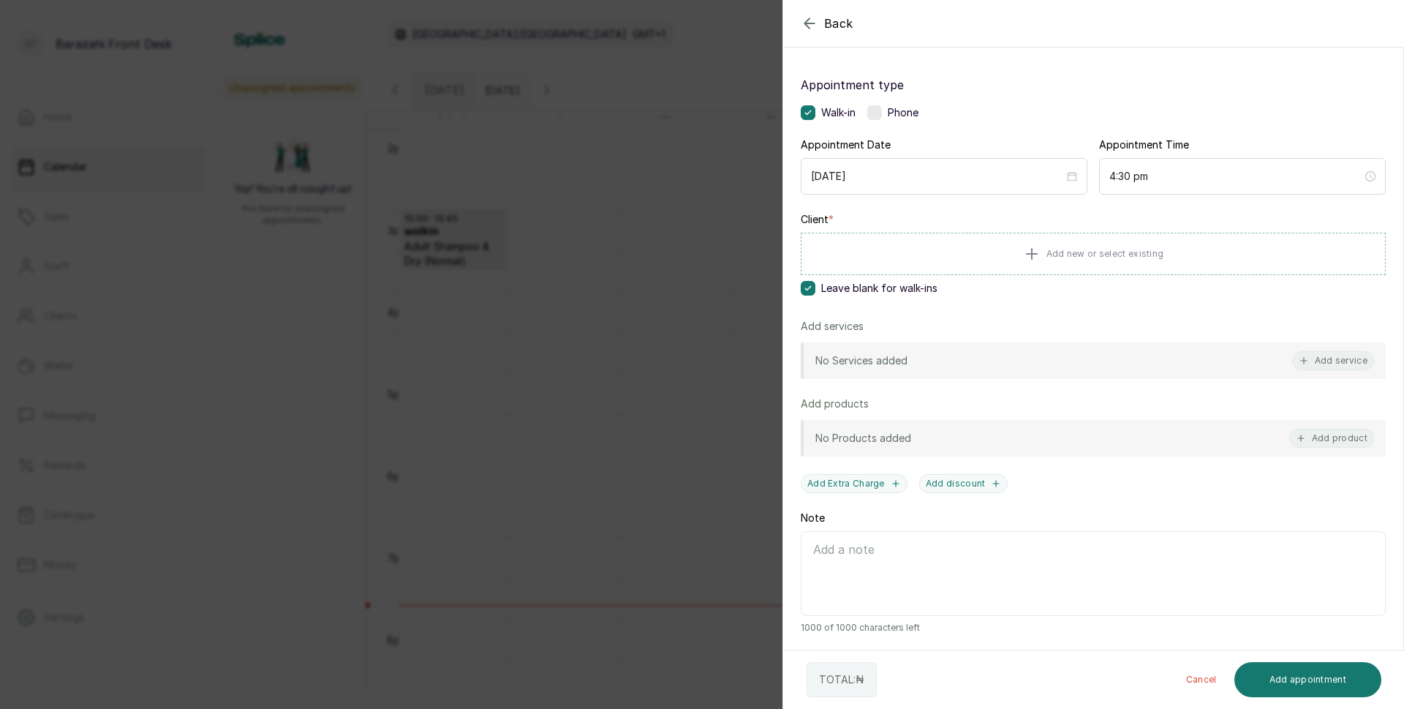
scroll to position [67, 0]
click at [1330, 358] on button "Add service" at bounding box center [1333, 359] width 82 height 19
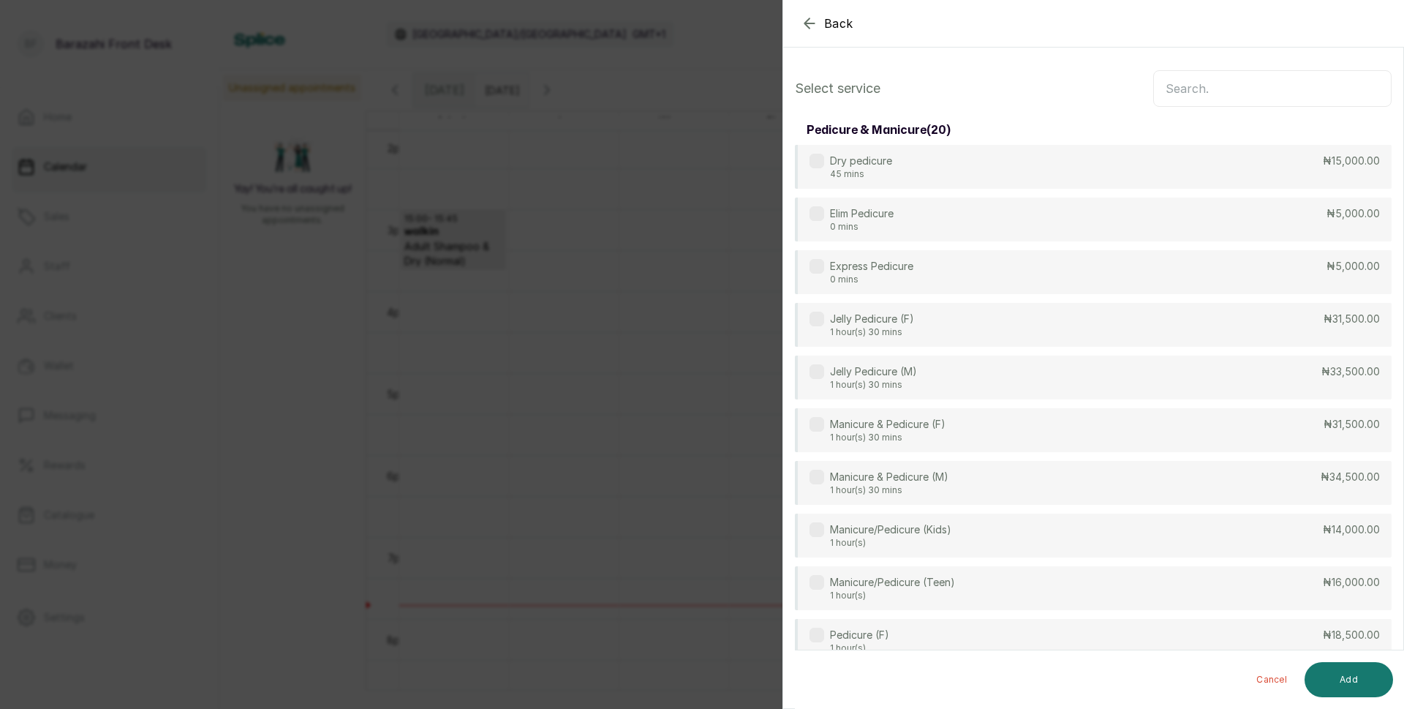
scroll to position [0, 0]
click at [1213, 99] on input "text" at bounding box center [1272, 89] width 238 height 37
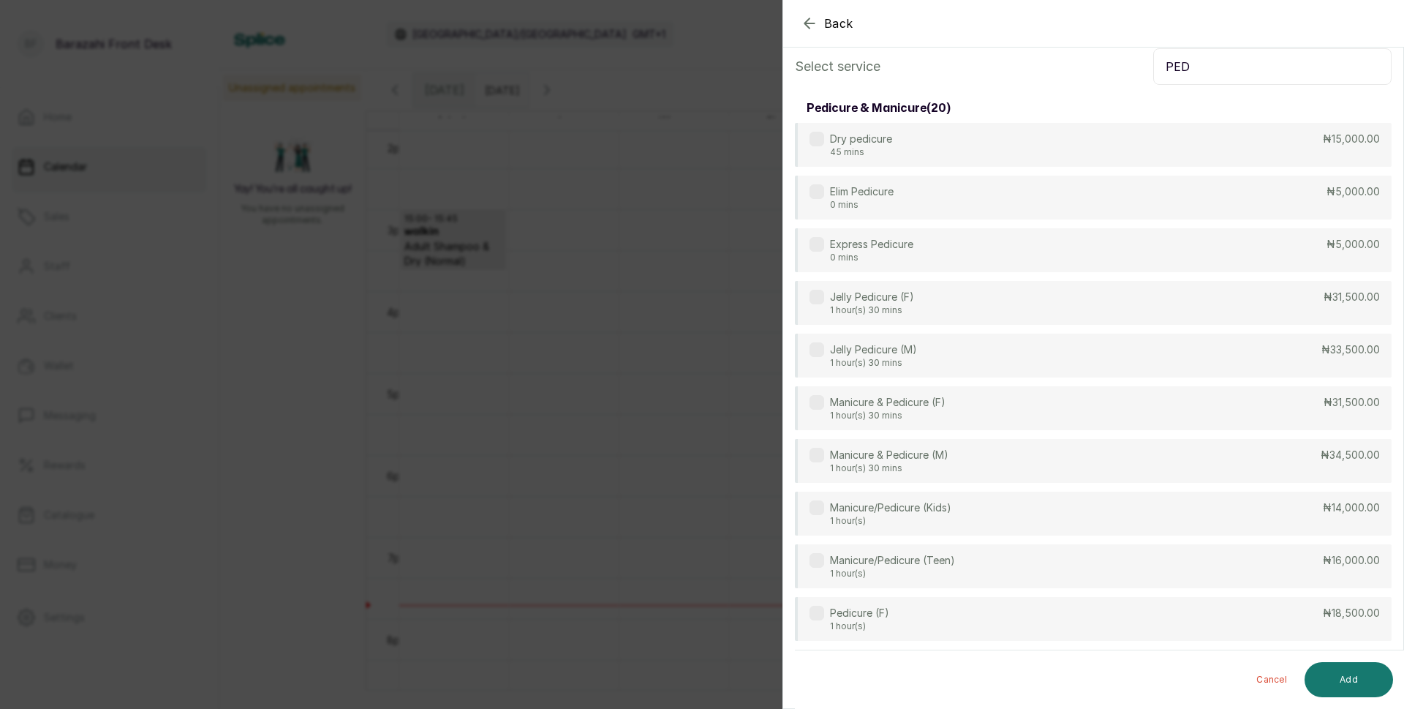
scroll to position [293, 0]
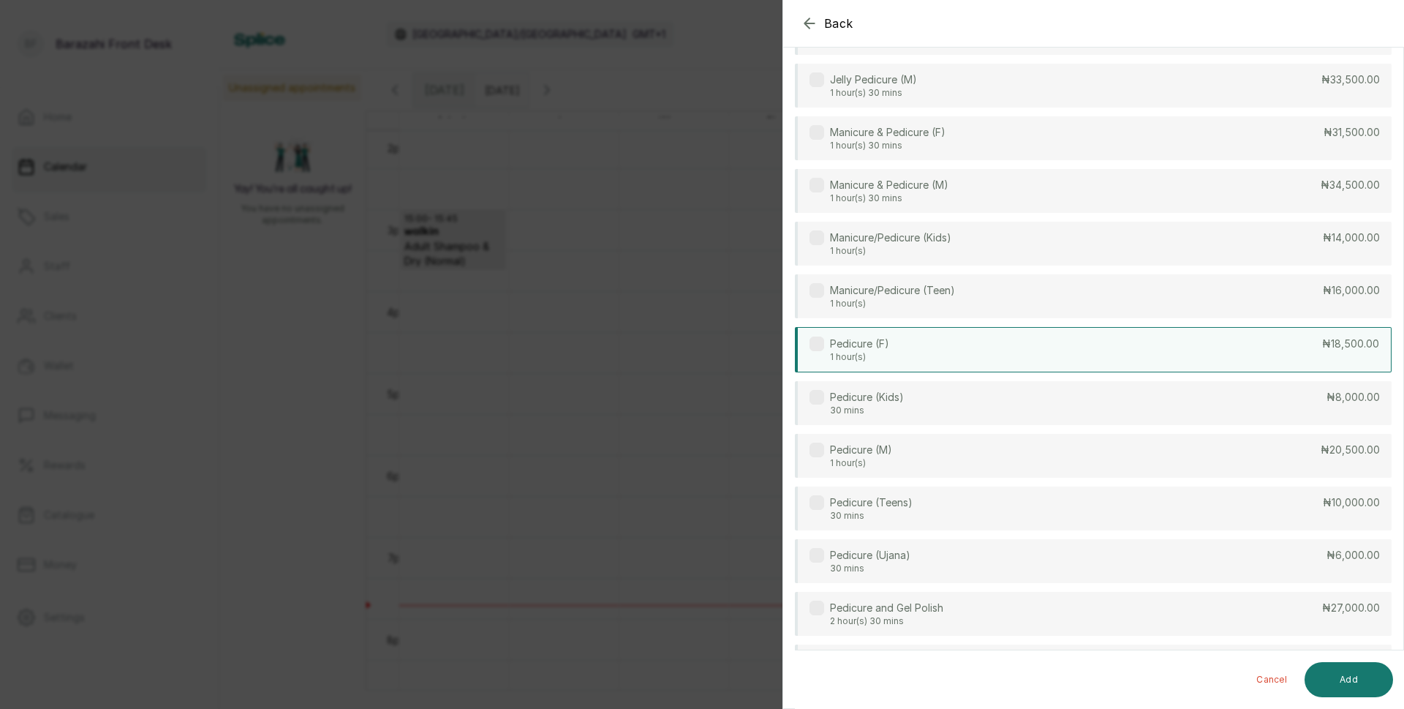
click at [937, 353] on div "Pedicure (F) 1 hour(s) ₦18,500.00" at bounding box center [1093, 349] width 597 height 45
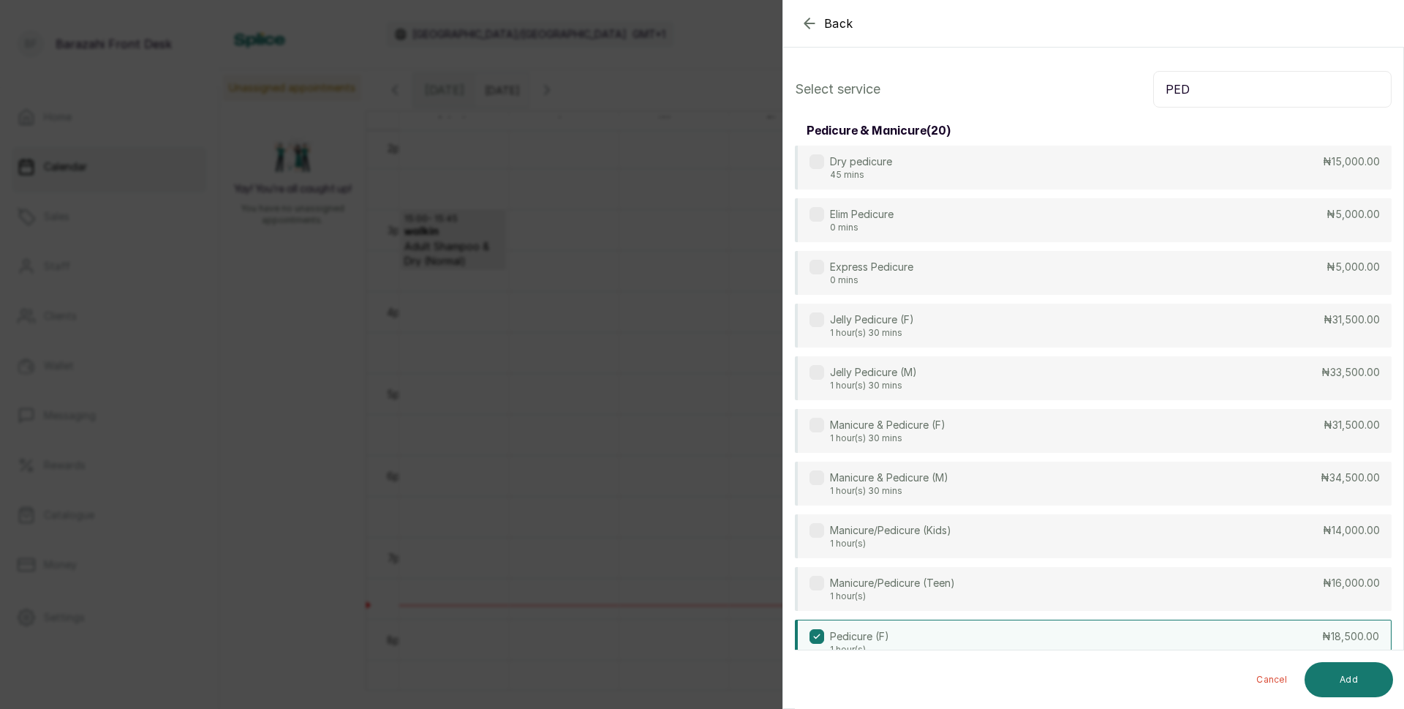
click at [1213, 103] on input "PED" at bounding box center [1272, 89] width 238 height 37
click at [1212, 92] on input "PED" at bounding box center [1272, 89] width 238 height 37
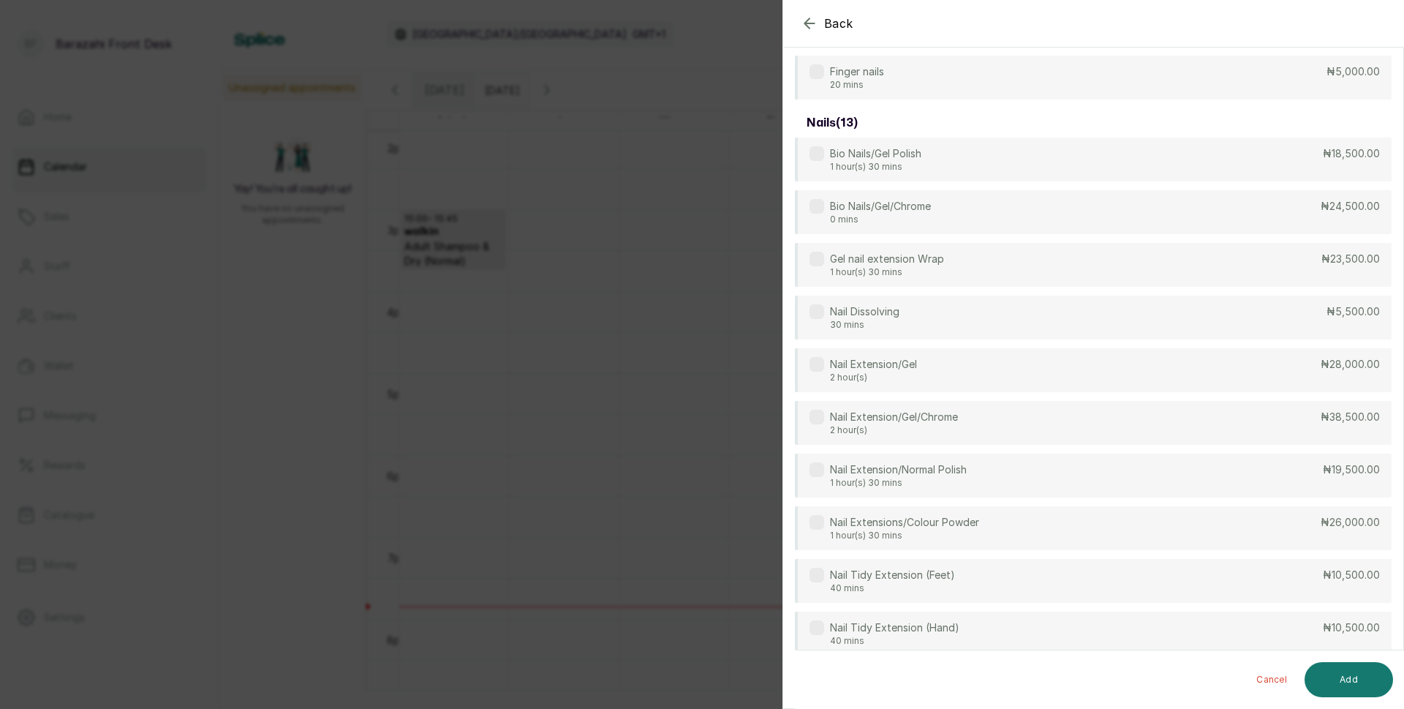
scroll to position [56, 0]
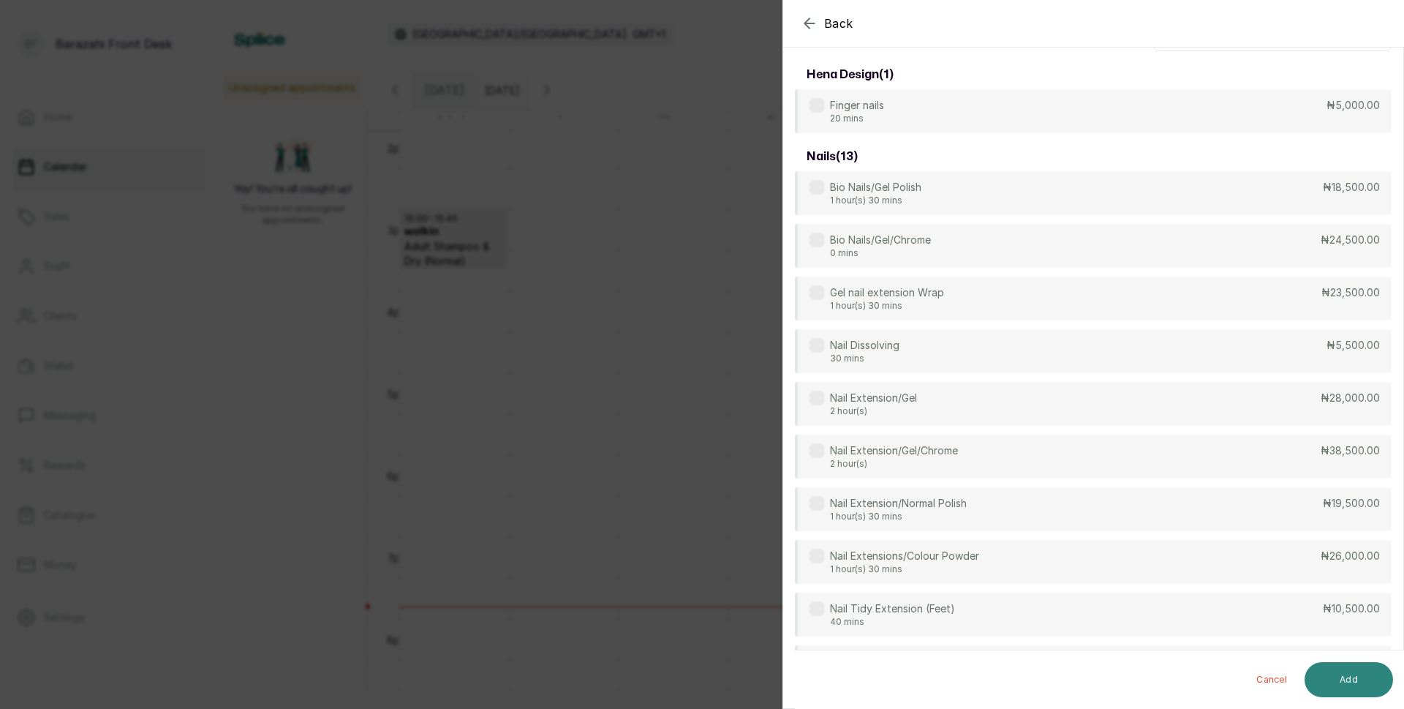
type input "NAIL"
click at [1338, 674] on button "Add" at bounding box center [1349, 679] width 88 height 35
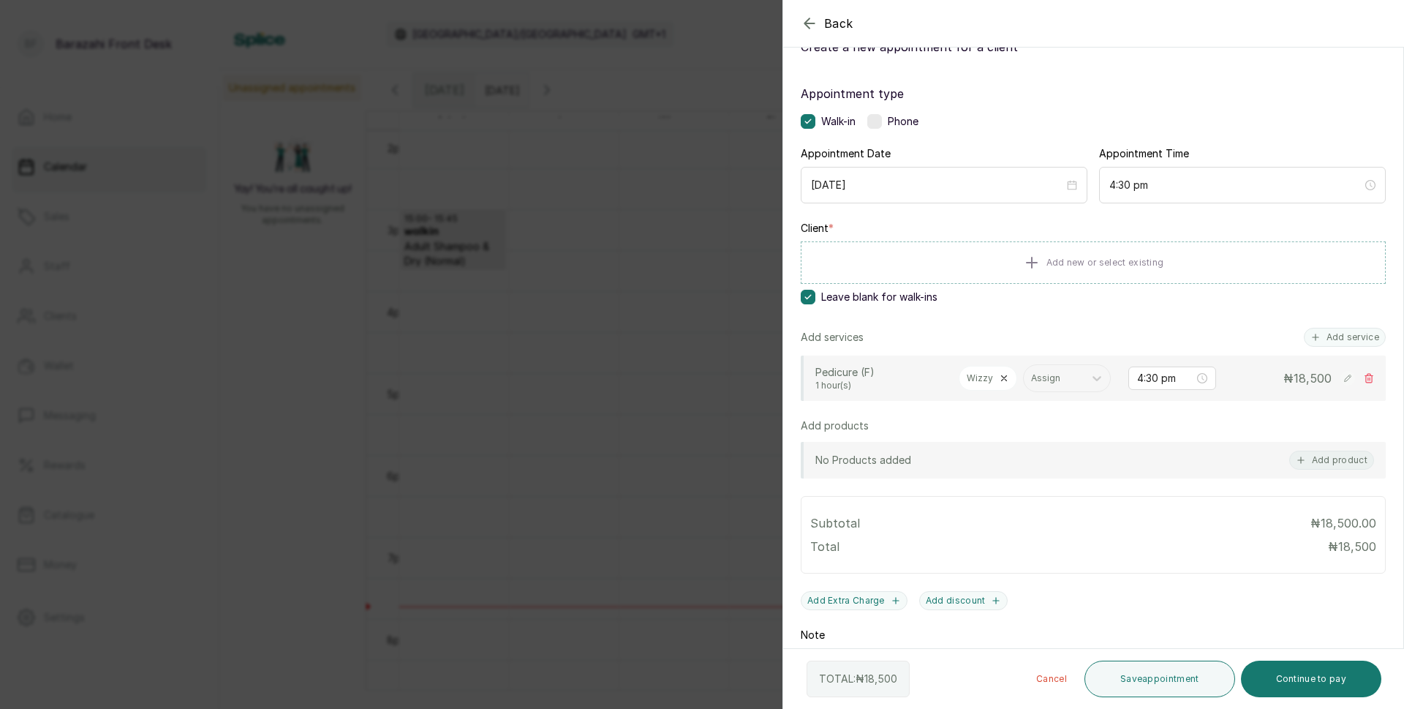
click at [1002, 378] on icon at bounding box center [1004, 378] width 5 height 5
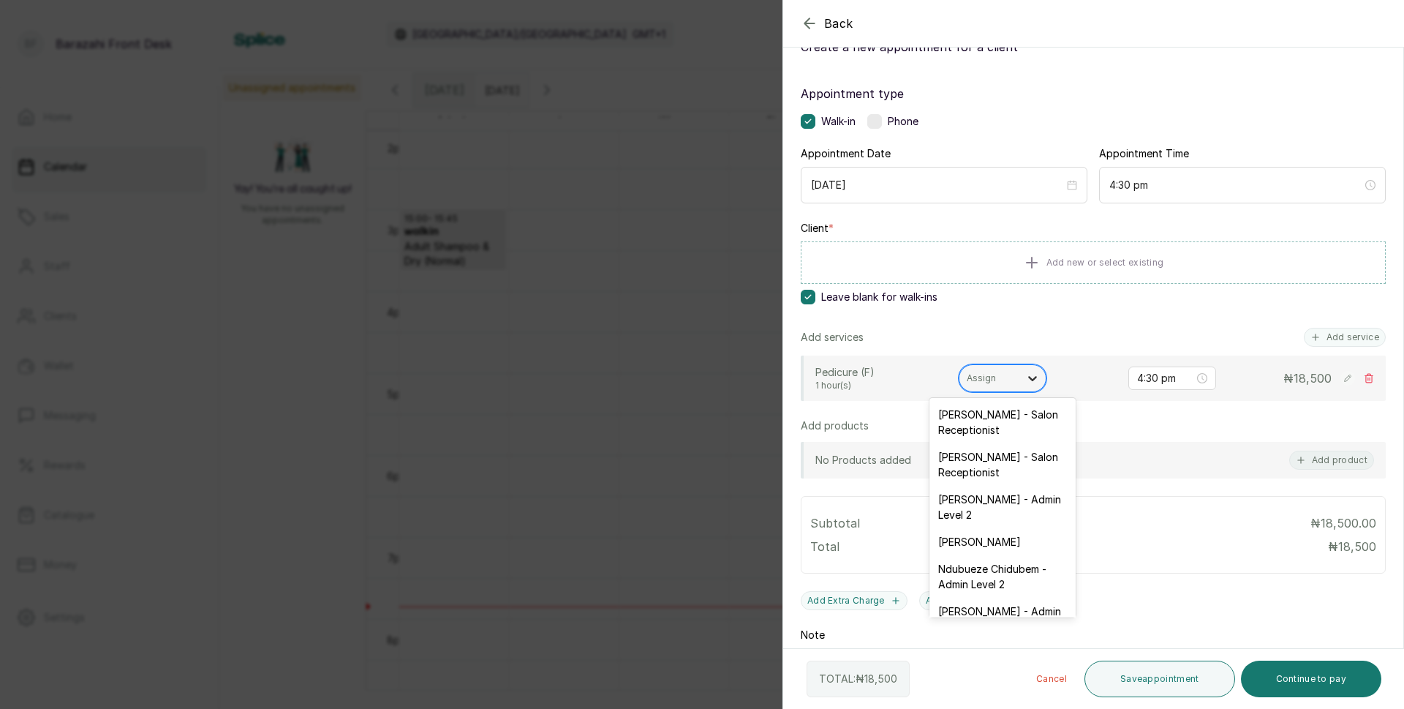
click at [1031, 376] on icon at bounding box center [1032, 378] width 15 height 15
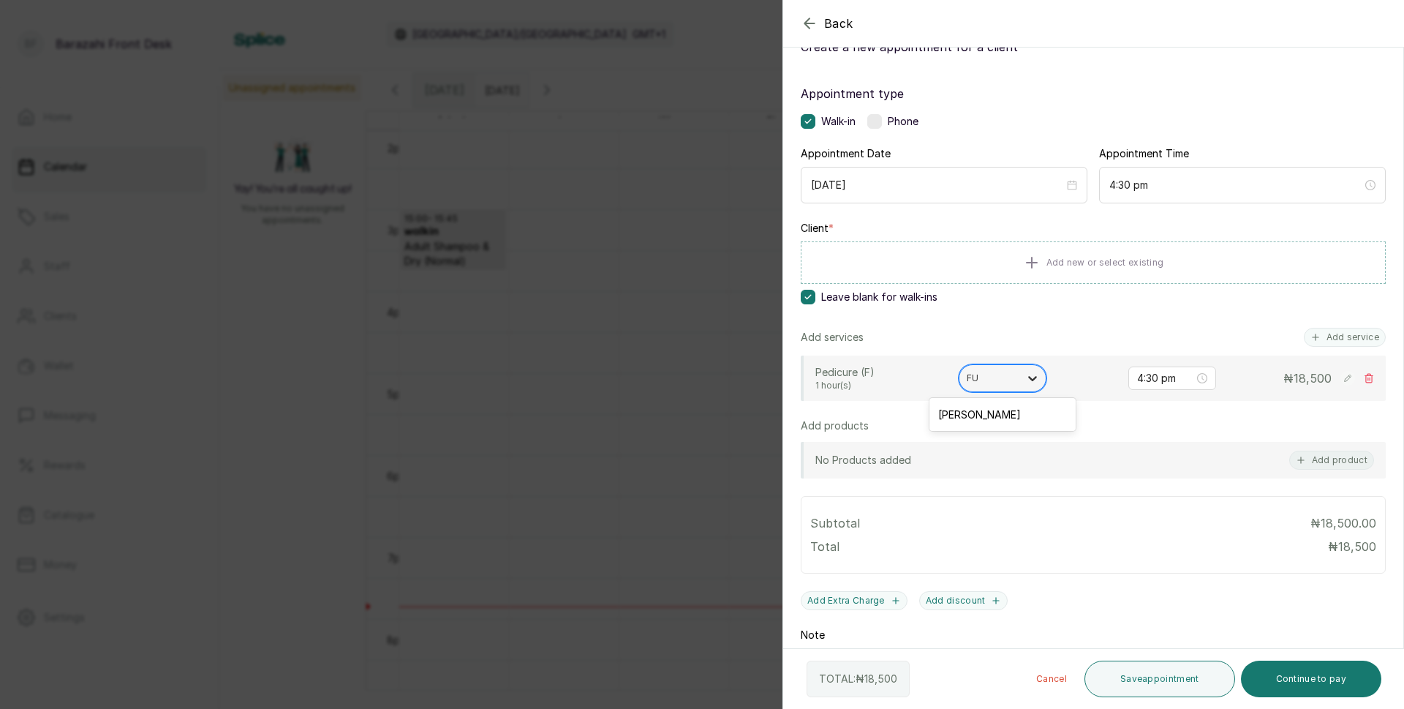
type input "FUN"
click at [1020, 413] on div "[PERSON_NAME]" at bounding box center [1003, 414] width 146 height 27
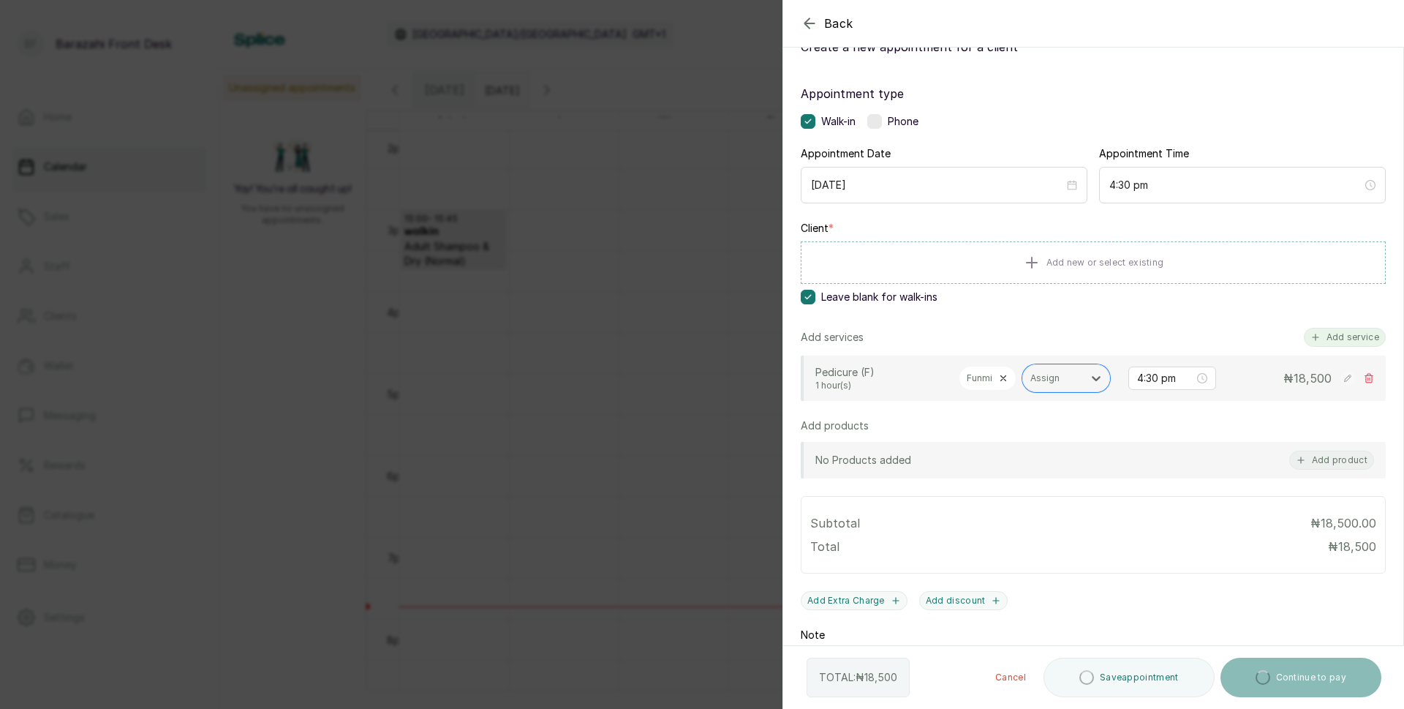
click at [1342, 331] on button "Add service" at bounding box center [1345, 337] width 82 height 19
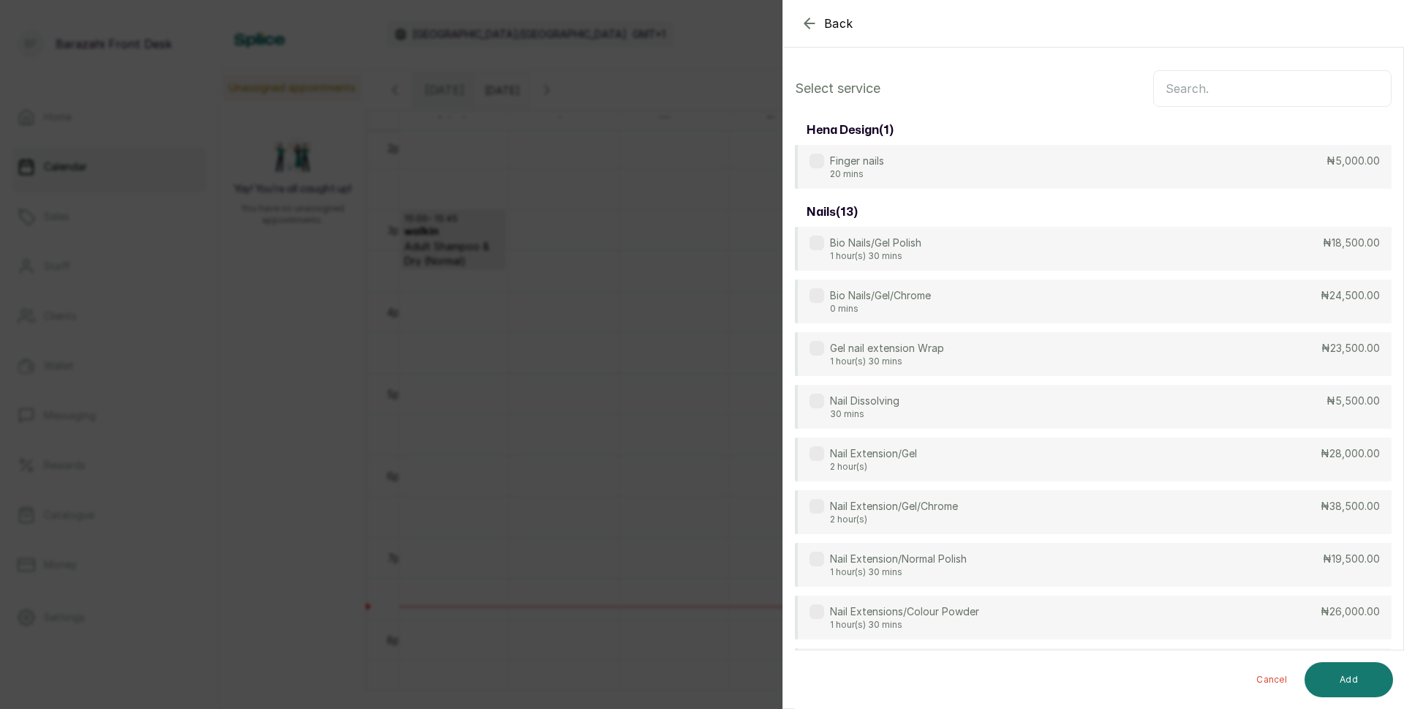
scroll to position [0, 0]
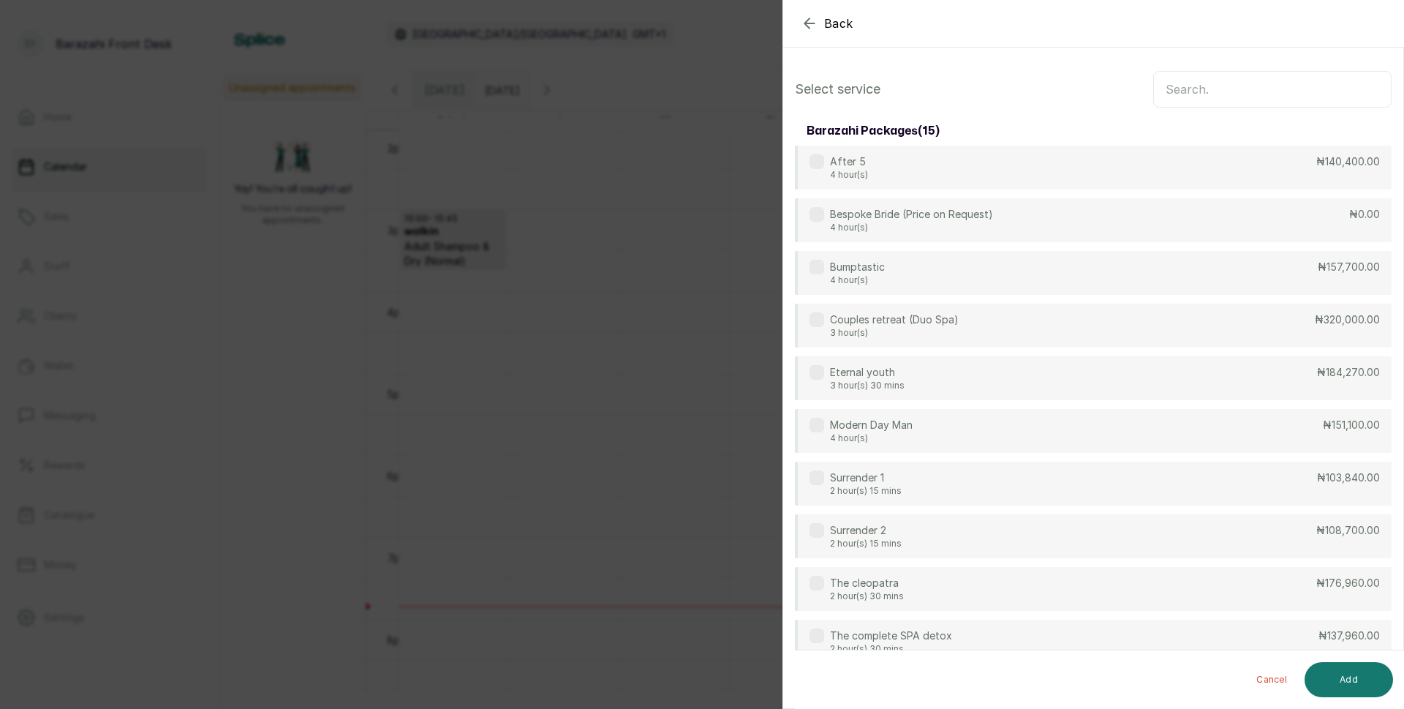
click at [1241, 95] on input "text" at bounding box center [1272, 89] width 238 height 37
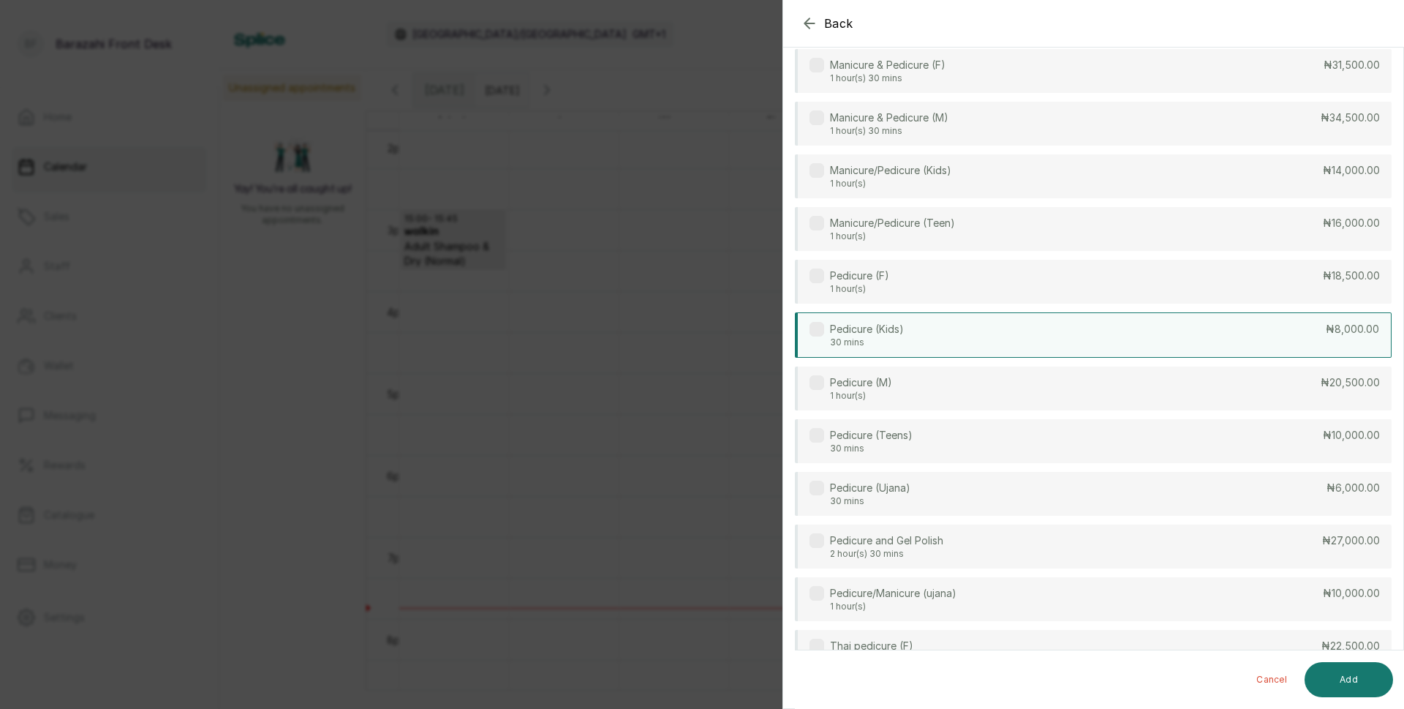
scroll to position [366, 0]
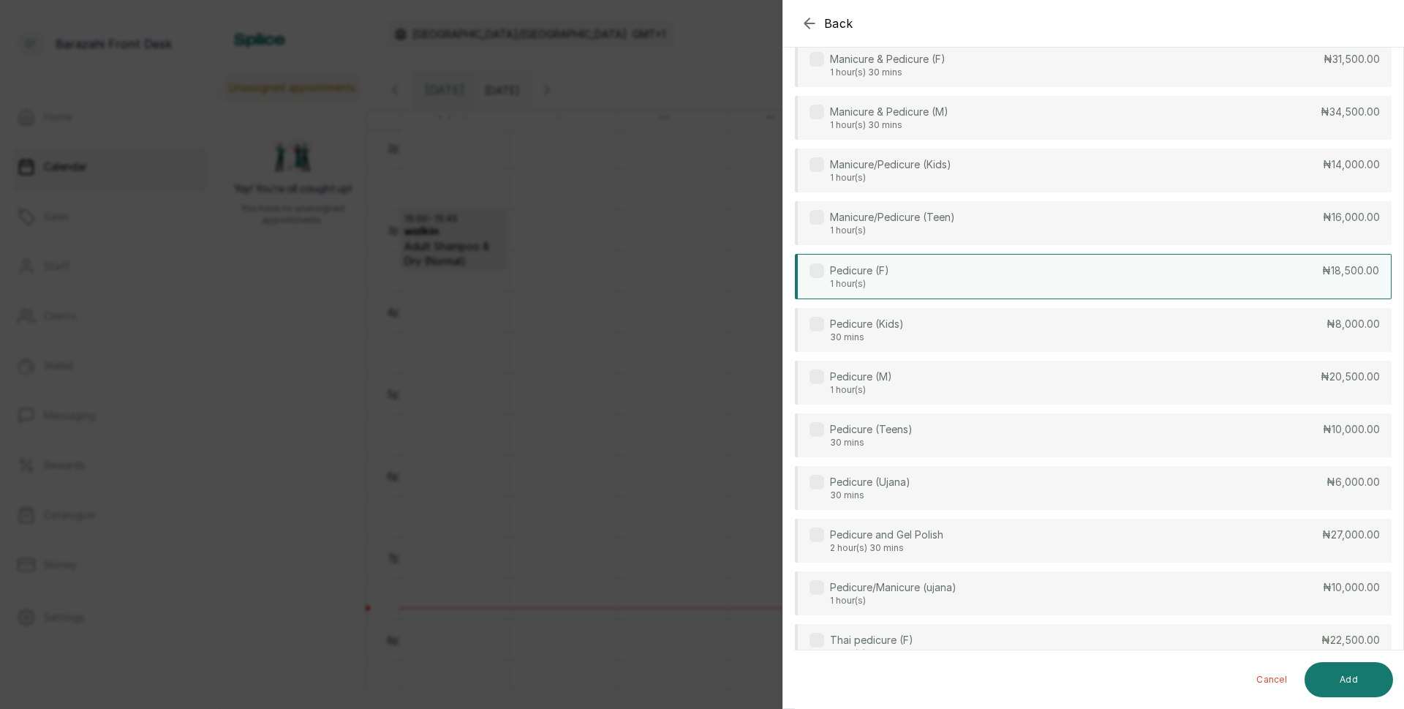
type input "PED"
click at [1014, 268] on div "Pedicure (F) 1 hour(s) ₦18,500.00" at bounding box center [1093, 276] width 597 height 45
click at [1349, 686] on button "Add" at bounding box center [1349, 679] width 88 height 35
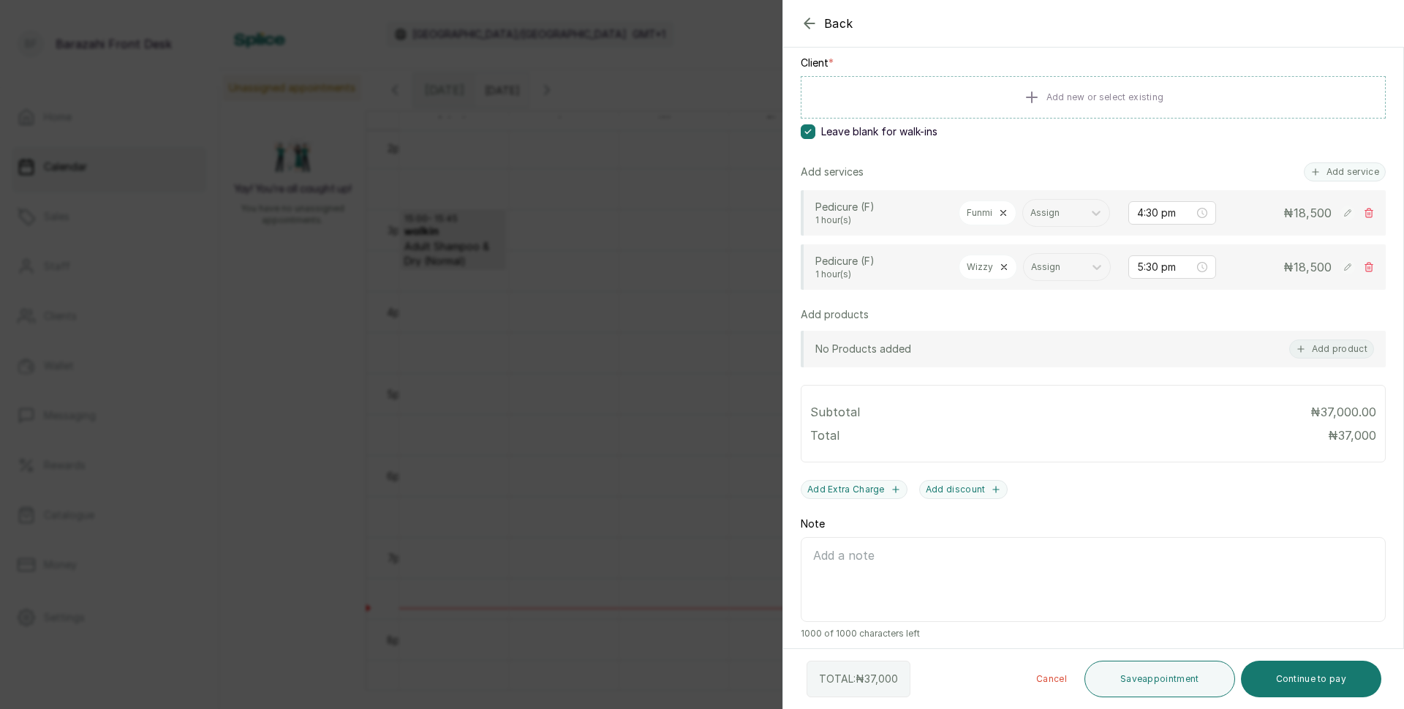
scroll to position [71, 0]
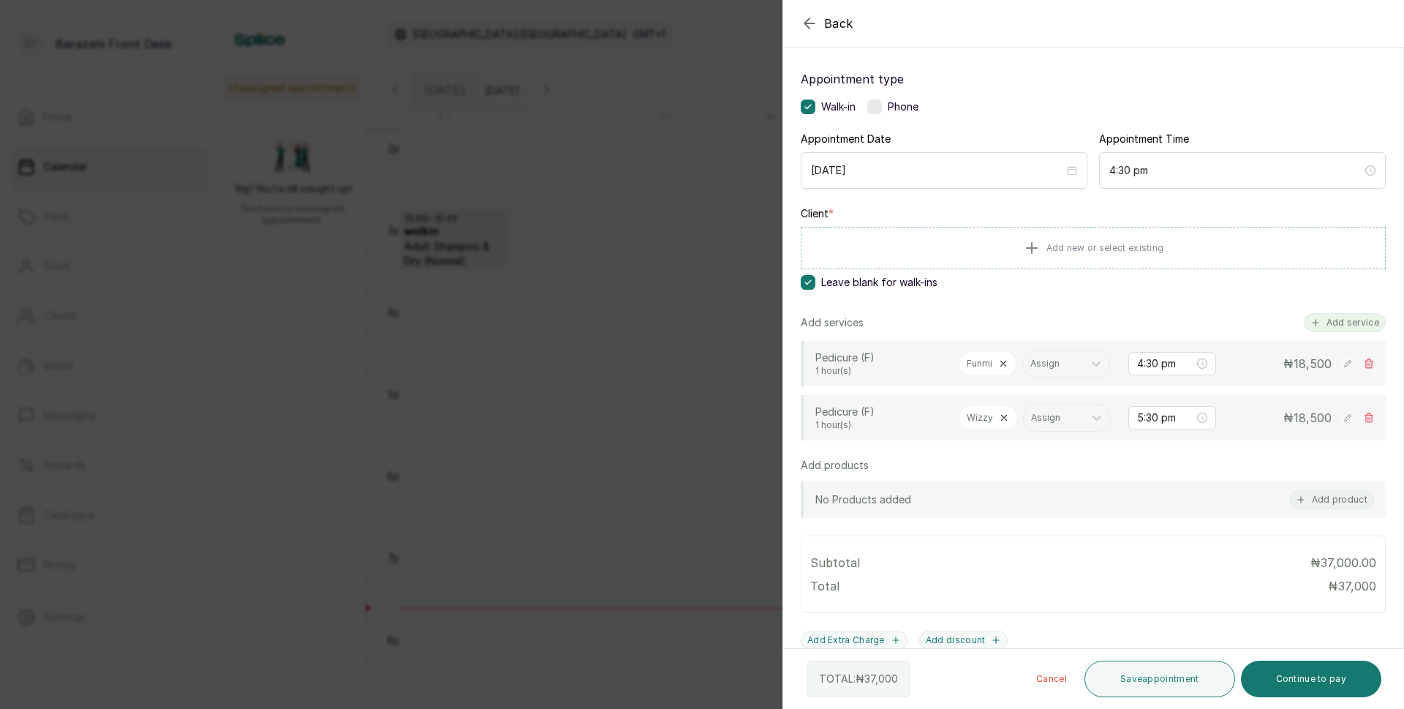
click at [1327, 316] on button "Add service" at bounding box center [1345, 322] width 82 height 19
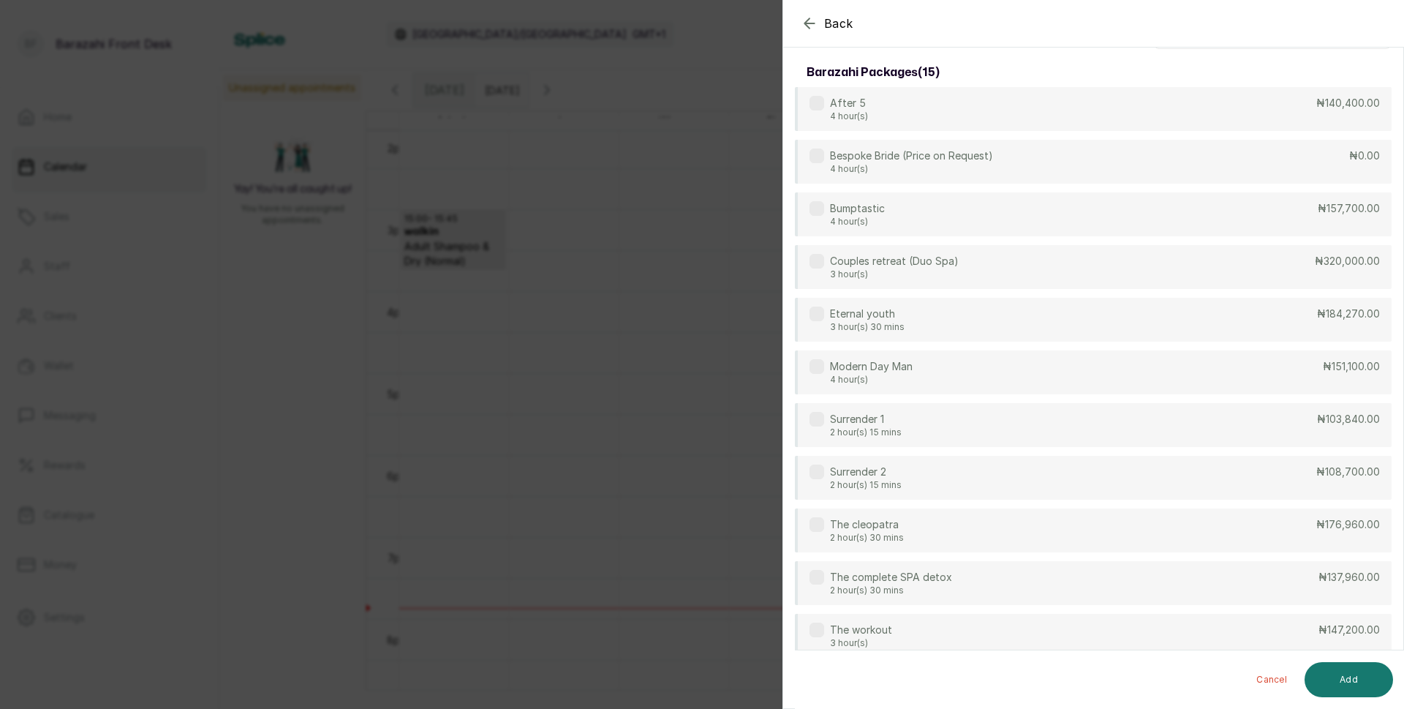
scroll to position [0, 0]
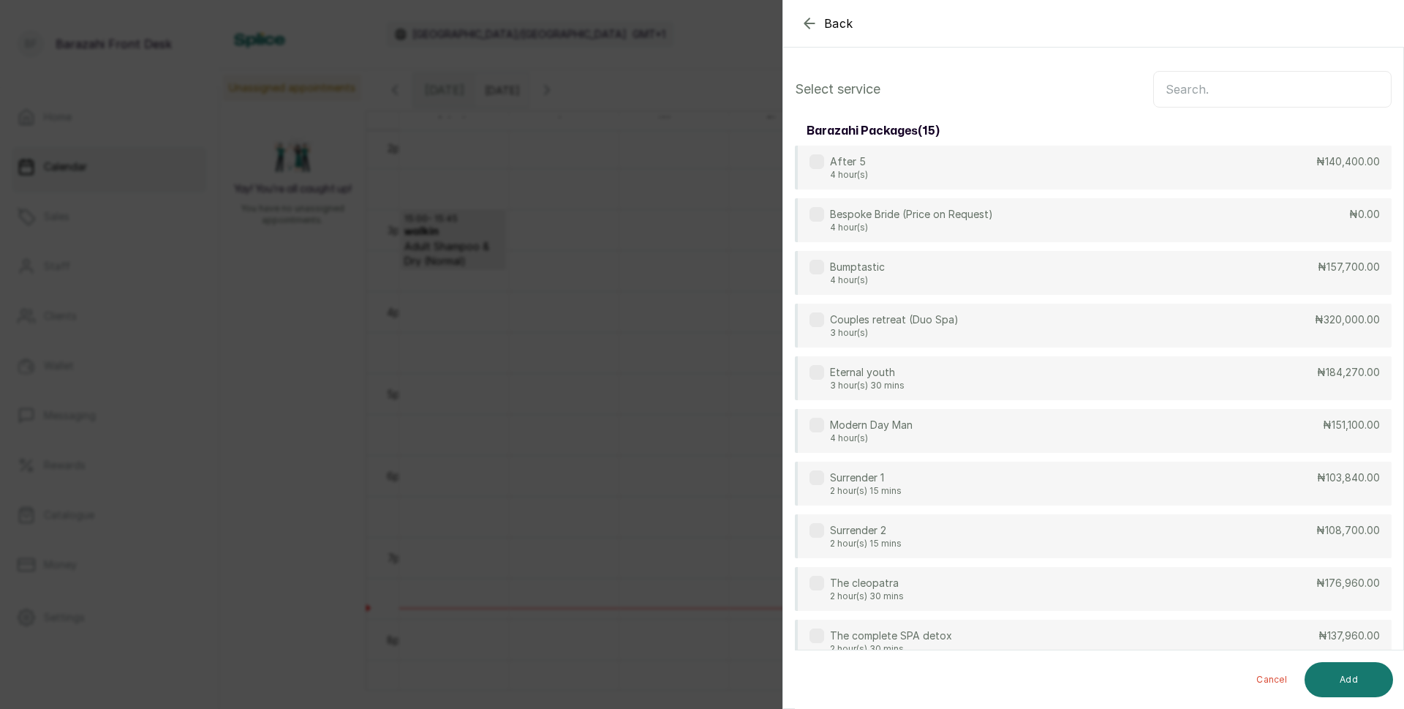
click at [1261, 91] on input "text" at bounding box center [1272, 89] width 238 height 37
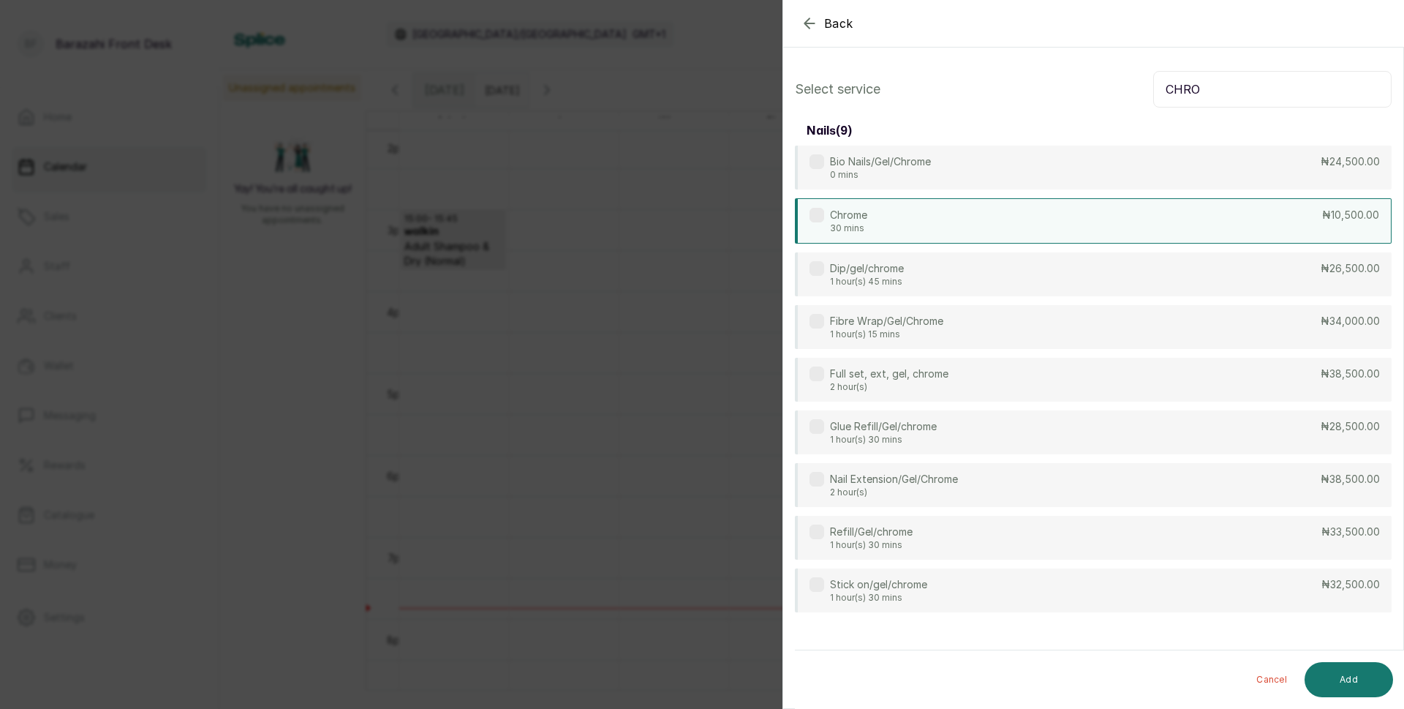
type input "CHRO"
click at [1253, 225] on div "Chrome 30 mins ₦10,500.00" at bounding box center [1093, 220] width 597 height 45
click at [1342, 667] on button "Add" at bounding box center [1349, 679] width 88 height 35
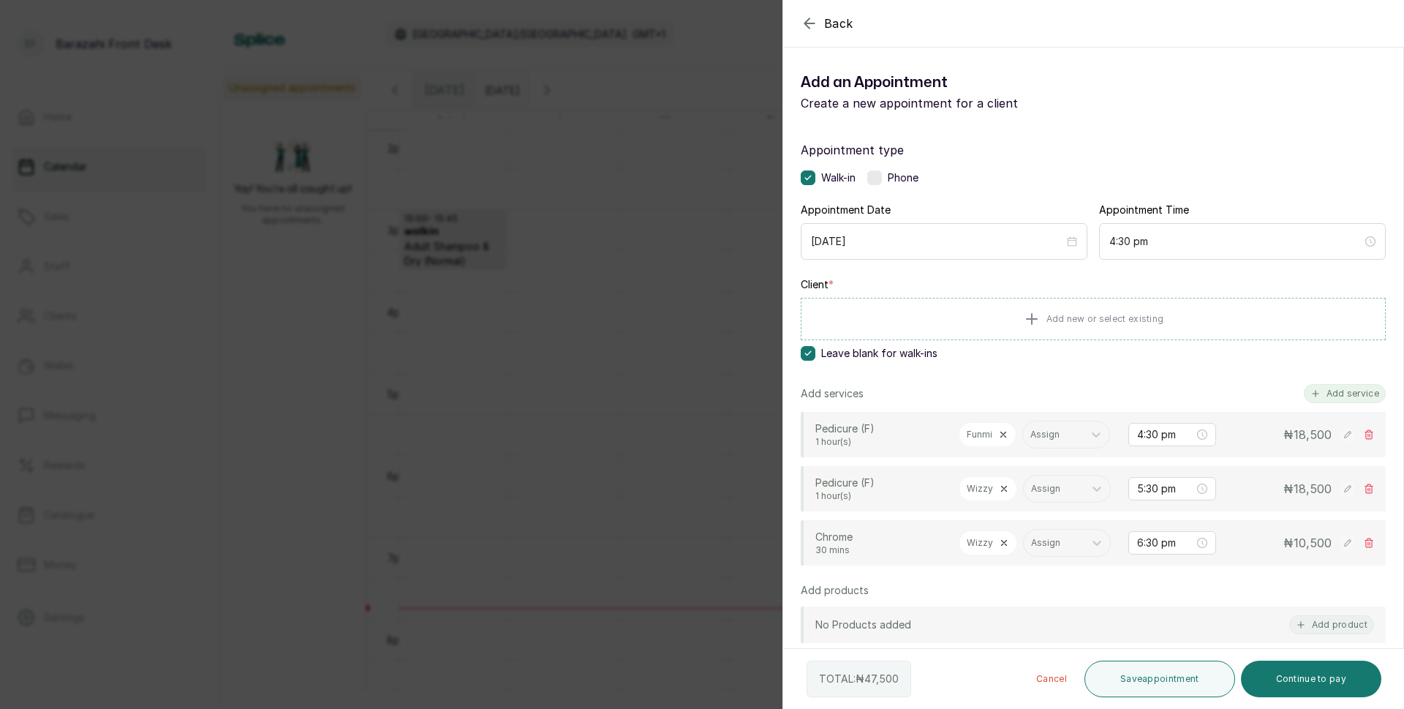
click at [1333, 391] on button "Add service" at bounding box center [1345, 393] width 82 height 19
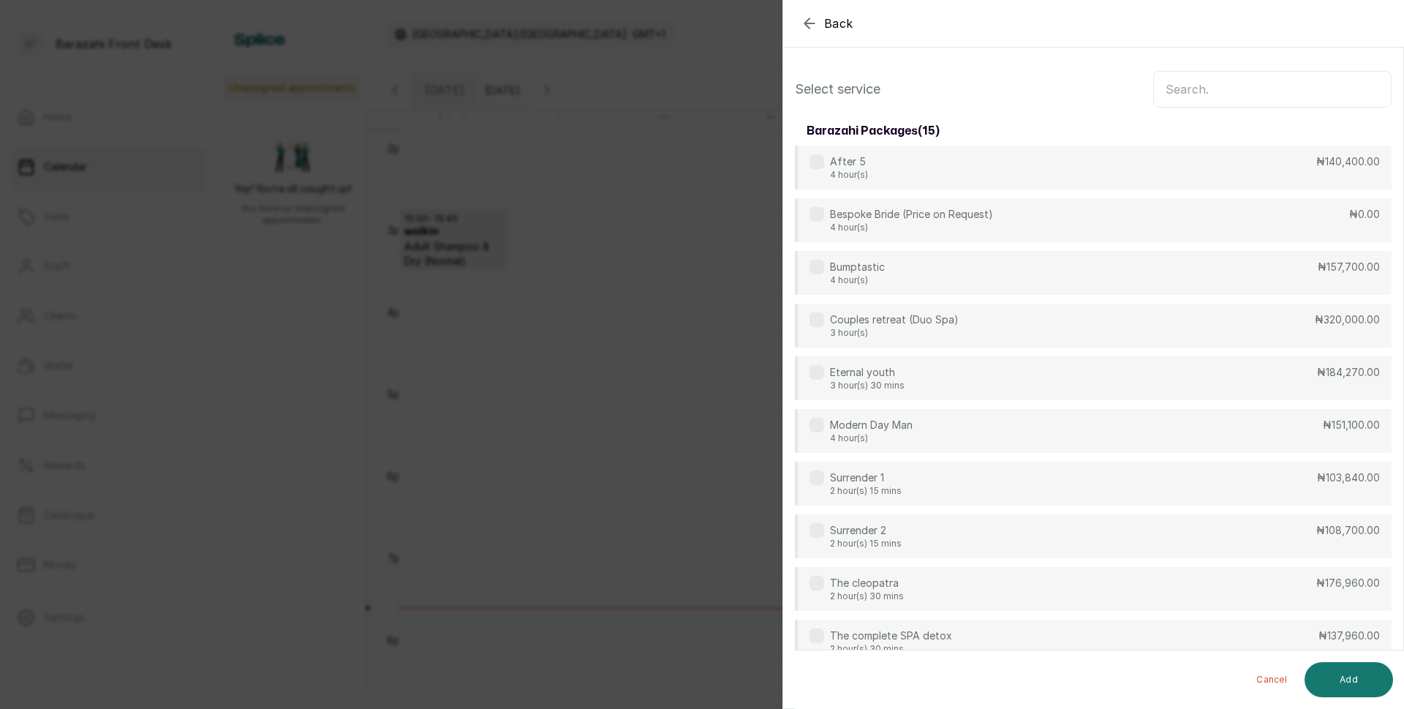
click at [1258, 82] on input "text" at bounding box center [1272, 89] width 238 height 37
click at [810, 26] on icon "button" at bounding box center [810, 24] width 18 height 18
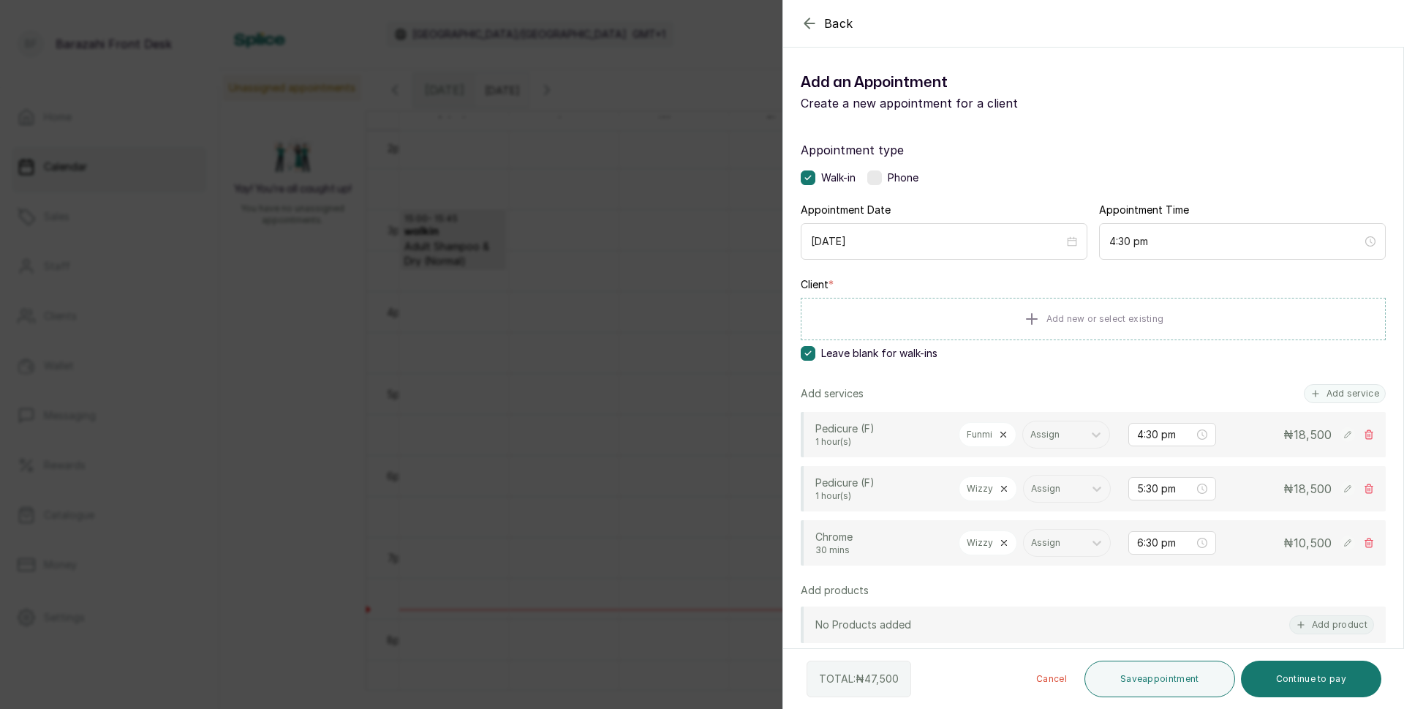
click at [1364, 440] on icon at bounding box center [1369, 434] width 10 height 10
type input "5:30 pm"
type input "6:30 pm"
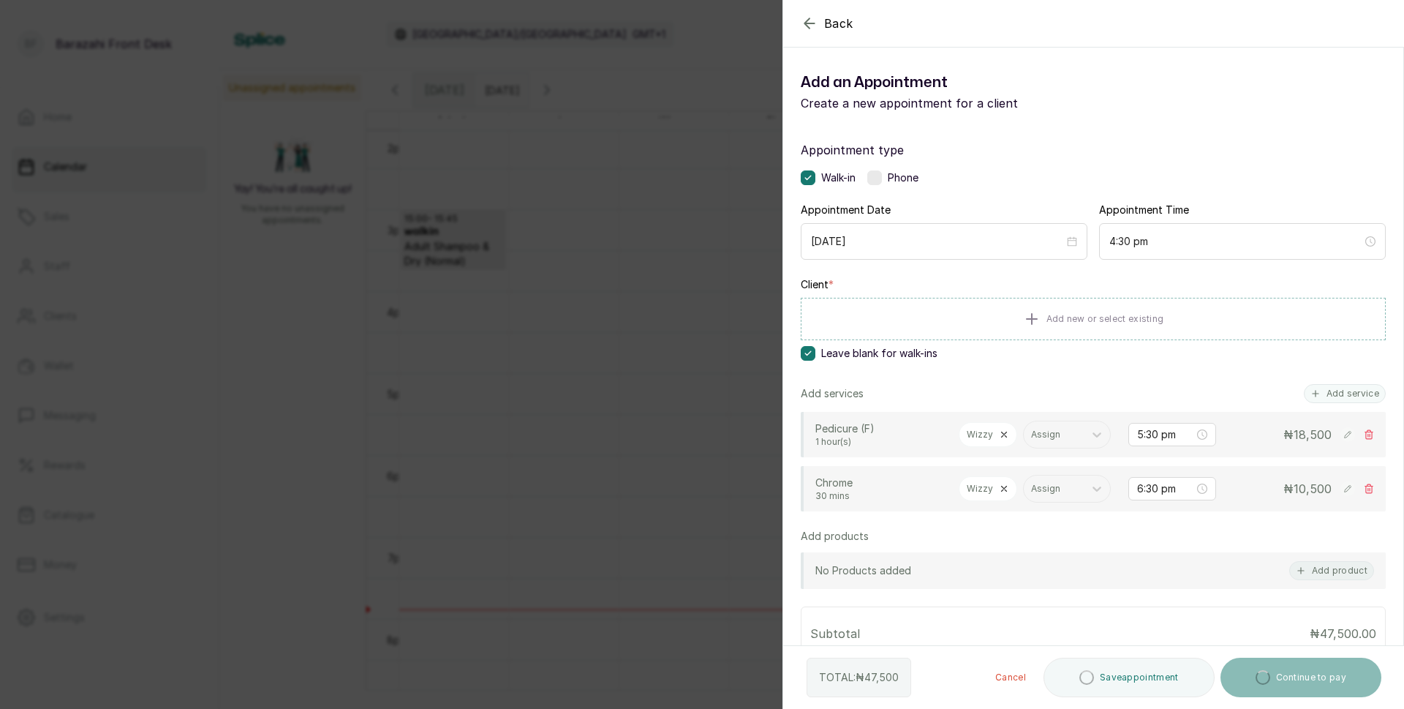
click at [1357, 443] on div "₦ 18,500" at bounding box center [1301, 435] width 146 height 18
click at [1364, 440] on icon at bounding box center [1369, 434] width 10 height 10
type input "6:30 pm"
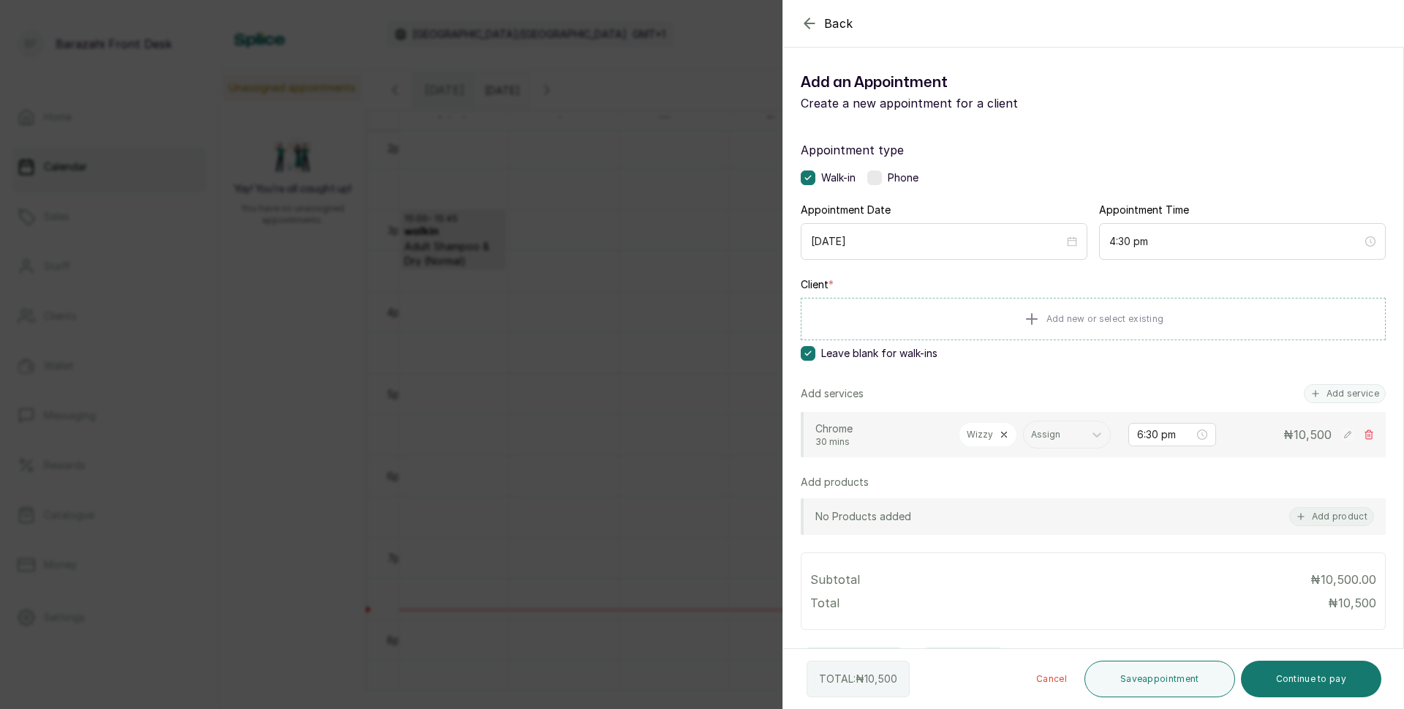
click at [1364, 440] on icon at bounding box center [1369, 434] width 10 height 10
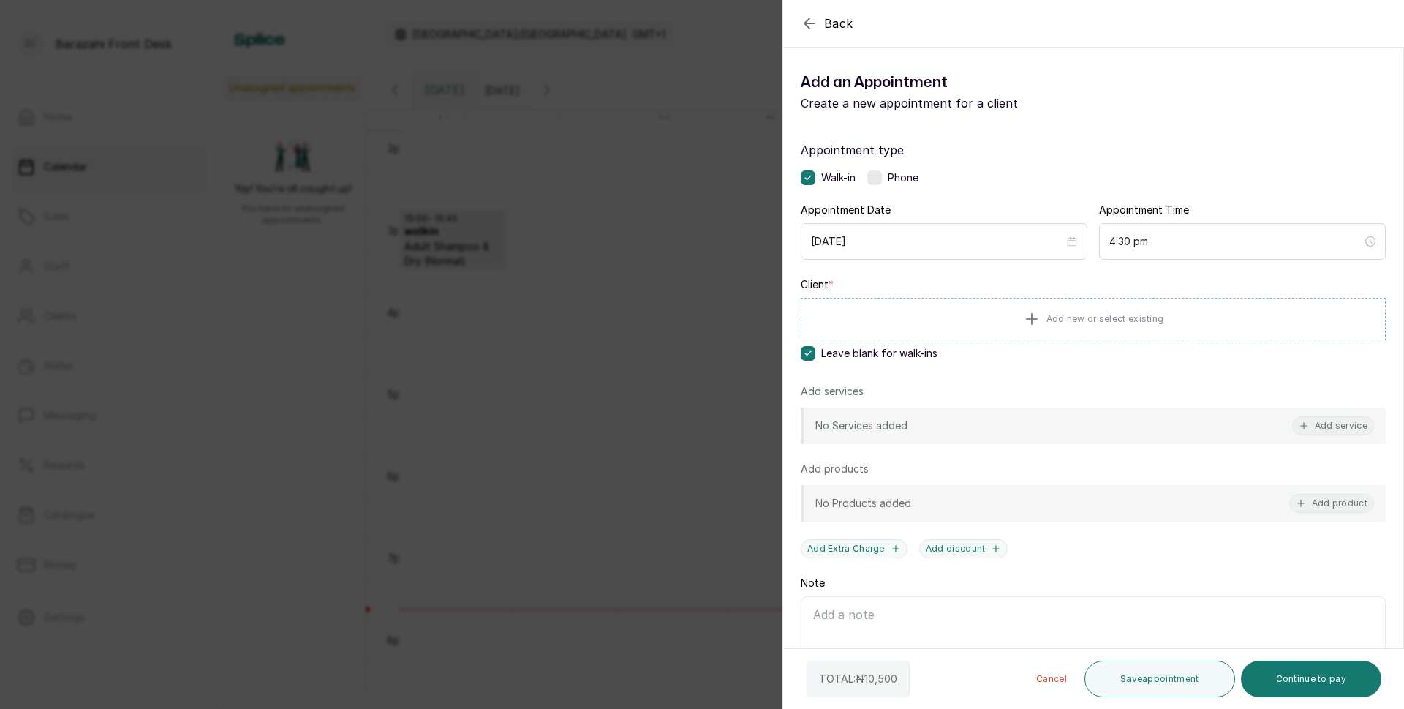
click at [804, 22] on icon "button" at bounding box center [810, 24] width 18 height 18
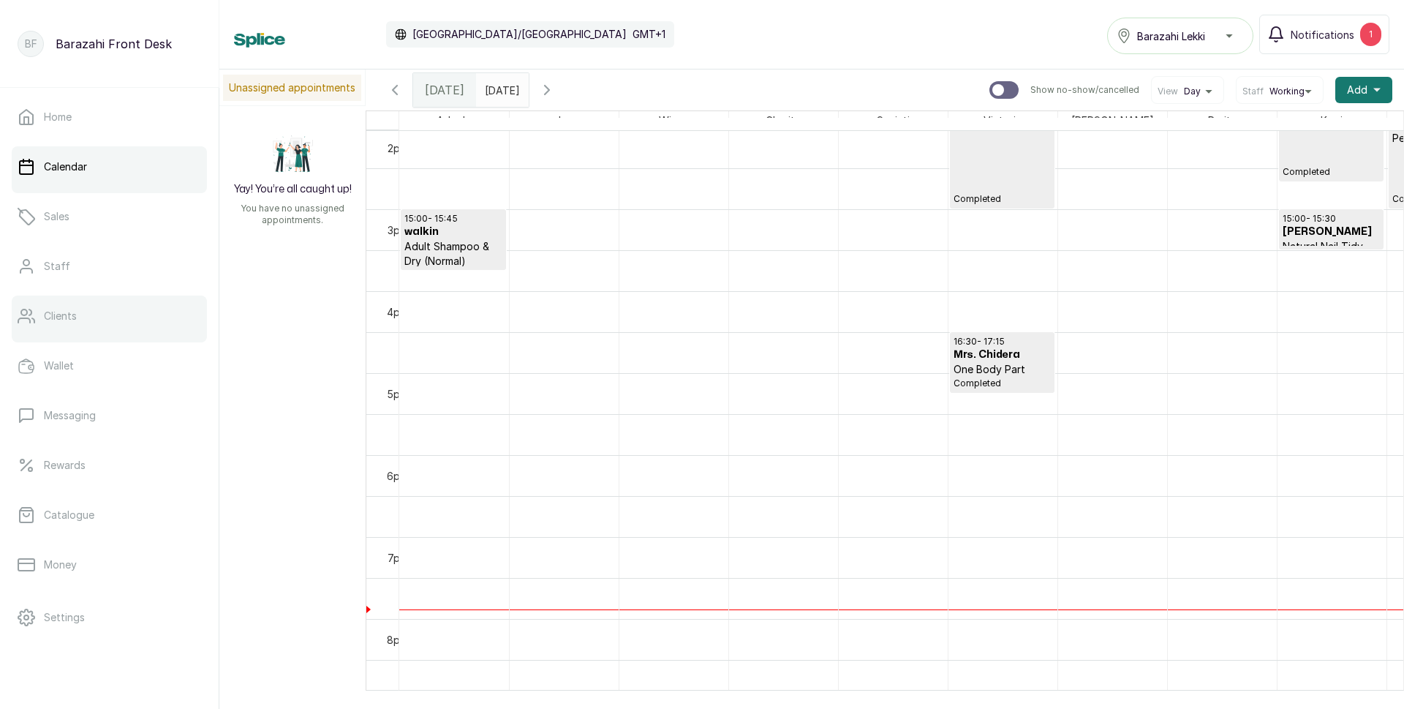
click at [80, 326] on link "Clients" at bounding box center [109, 315] width 195 height 41
